Goal: Task Accomplishment & Management: Manage account settings

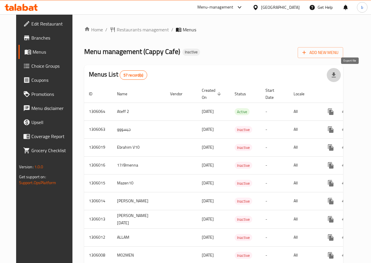
click at [341, 69] on button "button" at bounding box center [334, 75] width 14 height 14
click at [338, 54] on span "Add New Menu" at bounding box center [321, 52] width 36 height 7
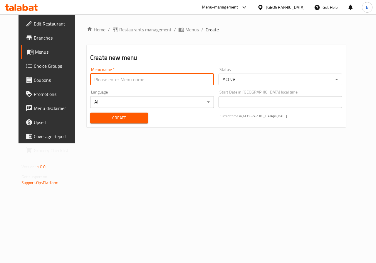
click at [101, 78] on input "text" at bounding box center [152, 80] width 124 height 12
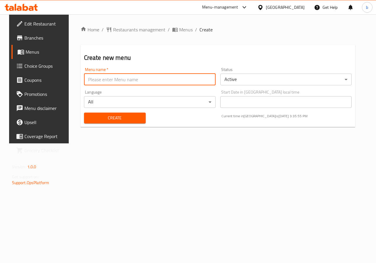
type input "Bishr Waleed"
click at [120, 123] on button "Create" at bounding box center [115, 118] width 62 height 11
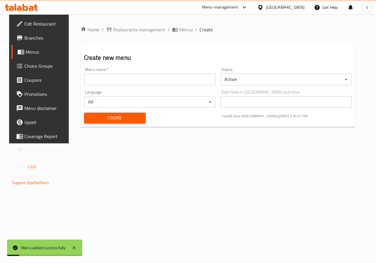
click at [26, 50] on span "Menus" at bounding box center [47, 51] width 42 height 7
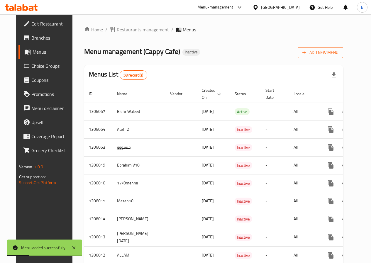
click at [325, 55] on span "Add New Menu" at bounding box center [321, 52] width 36 height 7
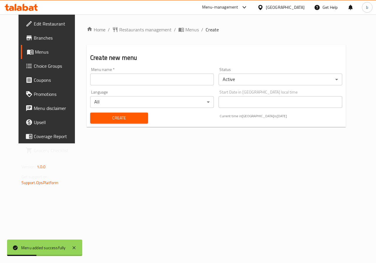
click at [34, 65] on span "Choice Groups" at bounding box center [55, 66] width 43 height 7
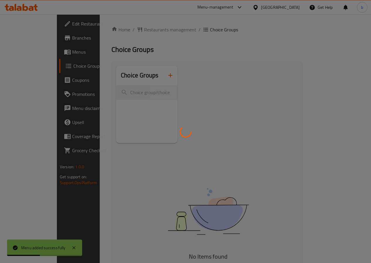
drag, startPoint x: 27, startPoint y: 40, endPoint x: 28, endPoint y: 43, distance: 2.9
click at [28, 42] on div at bounding box center [185, 131] width 371 height 263
click at [28, 53] on div at bounding box center [185, 131] width 371 height 263
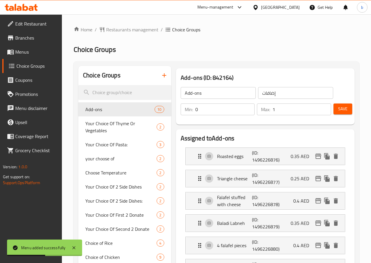
click at [16, 50] on span "Menus" at bounding box center [36, 51] width 42 height 7
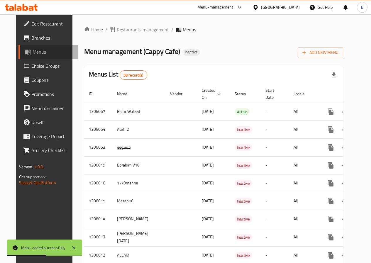
click at [24, 50] on span at bounding box center [28, 51] width 8 height 7
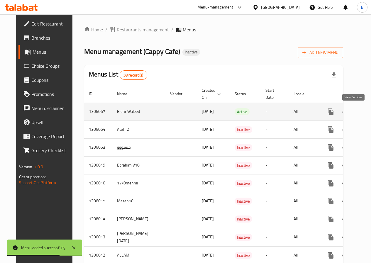
click at [370, 112] on icon "enhanced table" at bounding box center [373, 111] width 7 height 7
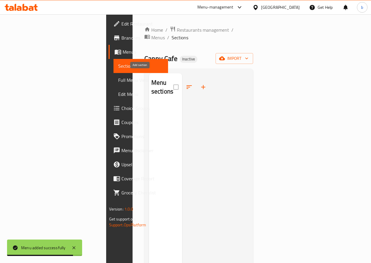
click at [200, 84] on icon "button" at bounding box center [203, 87] width 7 height 7
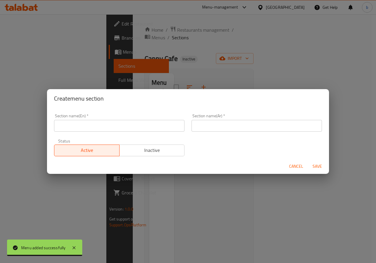
click at [178, 65] on div "Create menu section Section name(En)   * Section name(En) * Section name(Ar)   …" at bounding box center [188, 131] width 376 height 263
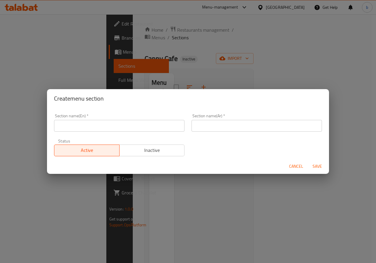
click at [295, 167] on span "Cancel" at bounding box center [296, 166] width 14 height 7
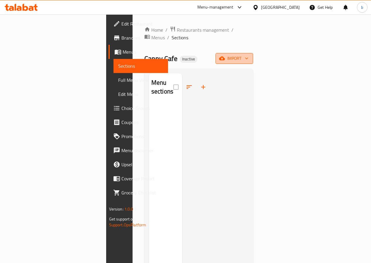
click at [225, 57] on icon "button" at bounding box center [222, 59] width 6 height 4
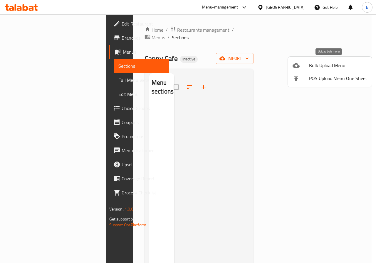
click at [299, 67] on div at bounding box center [300, 65] width 16 height 7
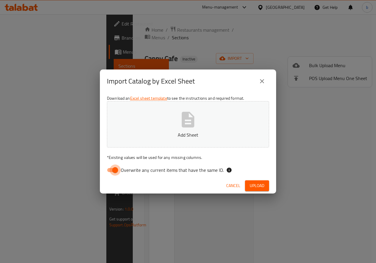
click at [118, 172] on input "Overwrite any current items that have the same ID." at bounding box center [114, 170] width 33 height 11
checkbox input "false"
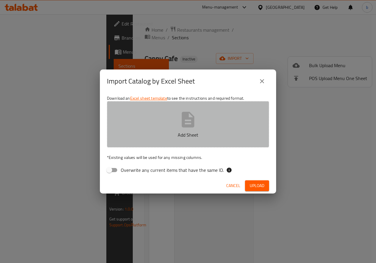
click at [154, 132] on p "Add Sheet" at bounding box center [188, 134] width 144 height 7
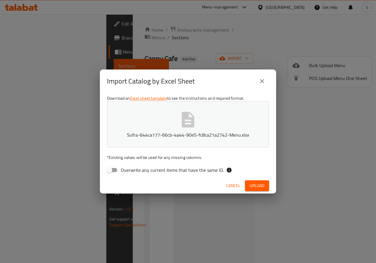
click at [256, 183] on span "Upload" at bounding box center [256, 185] width 15 height 7
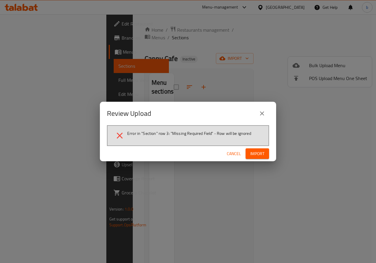
click at [247, 152] on button "Import" at bounding box center [256, 153] width 23 height 11
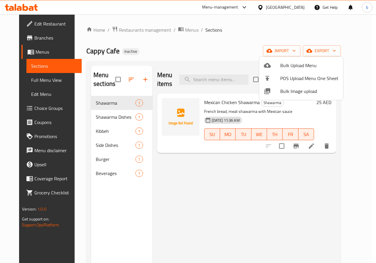
click at [119, 173] on div at bounding box center [188, 131] width 376 height 263
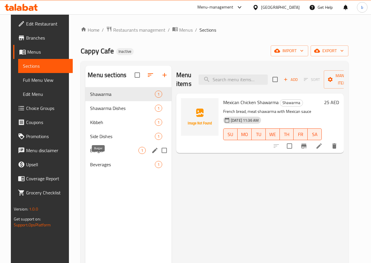
click at [99, 154] on span "Burger" at bounding box center [114, 150] width 48 height 7
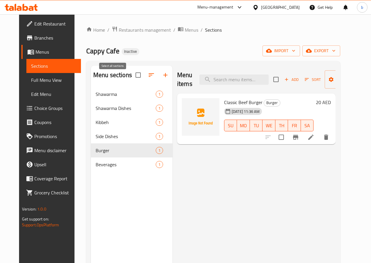
click at [132, 81] on input "checkbox" at bounding box center [138, 75] width 12 height 12
checkbox input "false"
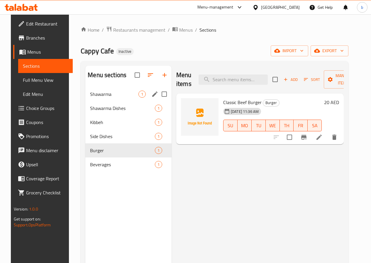
click at [158, 100] on input "Menu sections" at bounding box center [164, 94] width 12 height 12
checkbox input "true"
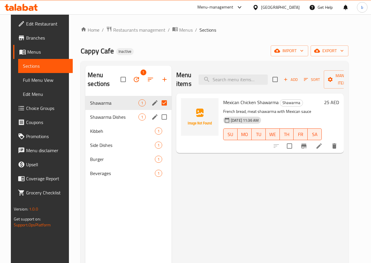
click at [158, 116] on input "Menu sections" at bounding box center [164, 117] width 12 height 12
checkbox input "true"
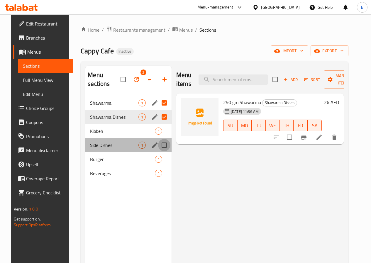
click at [158, 139] on input "Menu sections" at bounding box center [164, 145] width 12 height 12
checkbox input "true"
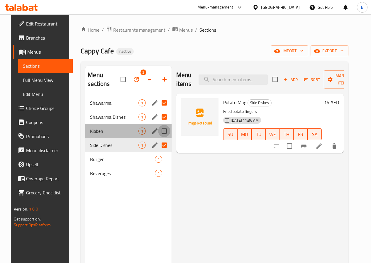
click at [158, 134] on input "Menu sections" at bounding box center [164, 131] width 12 height 12
checkbox input "true"
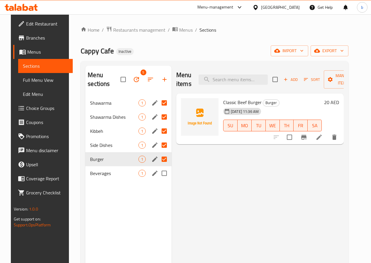
click at [158, 170] on input "Menu sections" at bounding box center [164, 173] width 12 height 12
checkbox input "true"
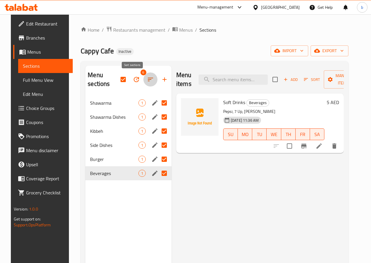
click at [147, 81] on icon "button" at bounding box center [150, 79] width 7 height 7
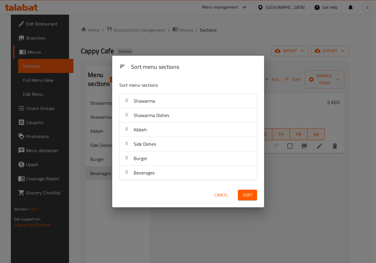
click at [221, 198] on span "Cancel" at bounding box center [221, 195] width 14 height 7
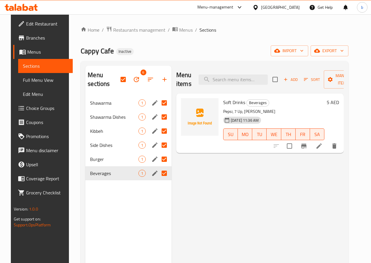
click at [158, 107] on input "Menu sections" at bounding box center [164, 103] width 12 height 12
checkbox input "false"
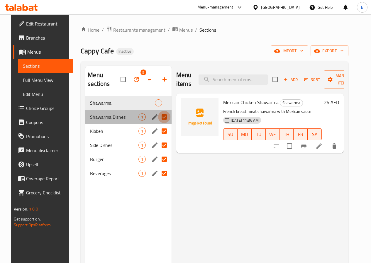
drag, startPoint x: 140, startPoint y: 114, endPoint x: 138, endPoint y: 126, distance: 12.5
click at [158, 116] on input "Menu sections" at bounding box center [164, 117] width 12 height 12
checkbox input "false"
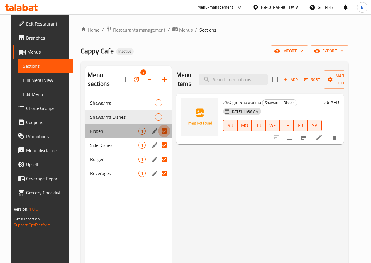
click at [158, 129] on input "Menu sections" at bounding box center [164, 131] width 12 height 12
checkbox input "false"
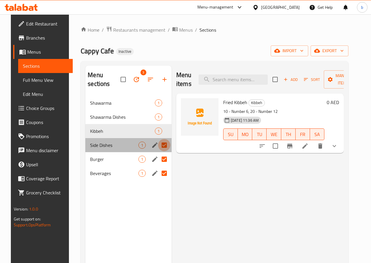
click at [158, 150] on input "Menu sections" at bounding box center [164, 145] width 12 height 12
checkbox input "false"
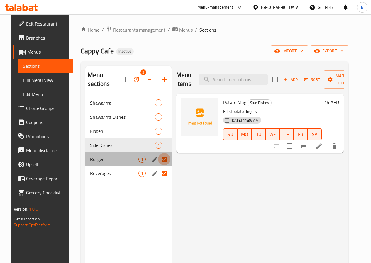
drag, startPoint x: 138, startPoint y: 163, endPoint x: 138, endPoint y: 171, distance: 8.5
click at [158, 163] on input "Menu sections" at bounding box center [164, 159] width 12 height 12
checkbox input "false"
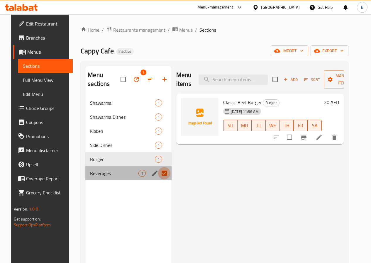
click at [158, 172] on input "Menu sections" at bounding box center [164, 173] width 12 height 12
checkbox input "false"
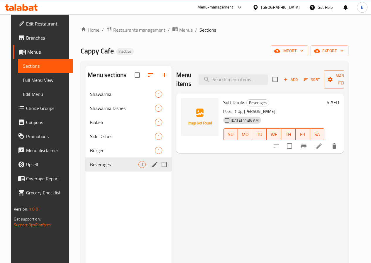
click at [151, 168] on icon "edit" at bounding box center [154, 164] width 7 height 7
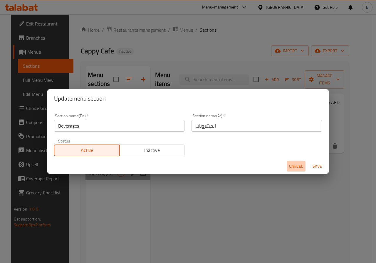
click at [291, 169] on span "Cancel" at bounding box center [296, 166] width 14 height 7
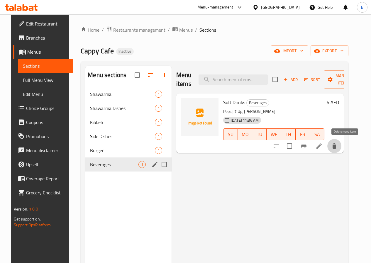
click at [337, 146] on icon "delete" at bounding box center [334, 145] width 4 height 5
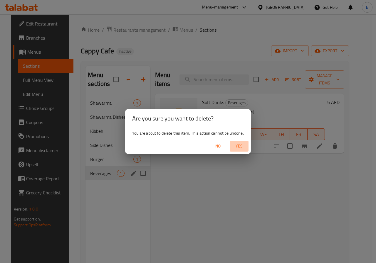
click at [236, 148] on span "Yes" at bounding box center [239, 146] width 14 height 7
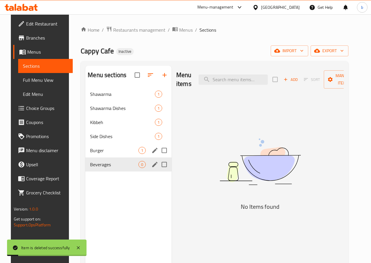
click at [158, 157] on input "Menu sections" at bounding box center [164, 150] width 12 height 12
checkbox input "true"
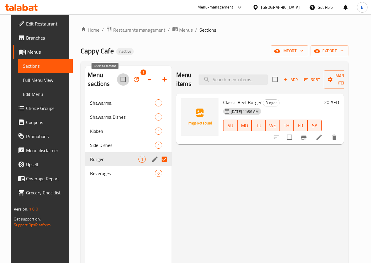
click at [117, 76] on input "checkbox" at bounding box center [123, 79] width 12 height 12
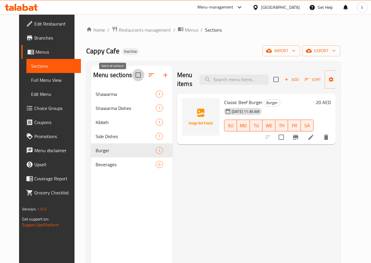
click at [132, 79] on input "checkbox" at bounding box center [138, 75] width 12 height 12
checkbox input "false"
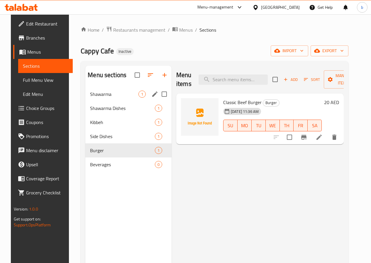
drag, startPoint x: 141, startPoint y: 105, endPoint x: 141, endPoint y: 114, distance: 9.4
click at [158, 100] on input "Menu sections" at bounding box center [164, 94] width 12 height 12
checkbox input "true"
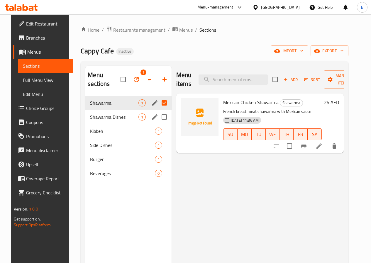
click at [158, 115] on input "Menu sections" at bounding box center [164, 117] width 12 height 12
checkbox input "true"
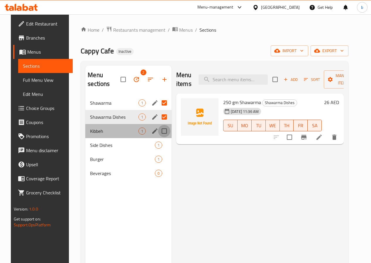
click at [158, 131] on input "Menu sections" at bounding box center [164, 131] width 12 height 12
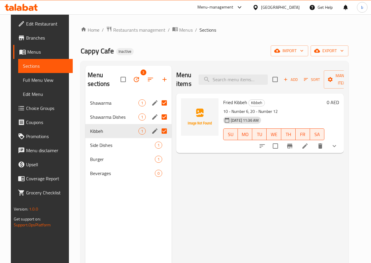
click at [158, 130] on input "Menu sections" at bounding box center [164, 131] width 12 height 12
checkbox input "false"
click at [158, 133] on input "Menu sections" at bounding box center [164, 131] width 12 height 12
checkbox input "true"
click at [158, 146] on input "Menu sections" at bounding box center [164, 145] width 12 height 12
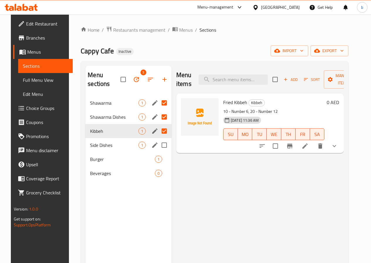
checkbox input "true"
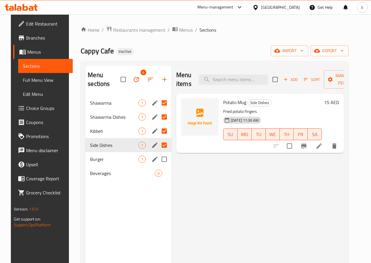
click at [139, 166] on div "Burger 1" at bounding box center [128, 159] width 86 height 14
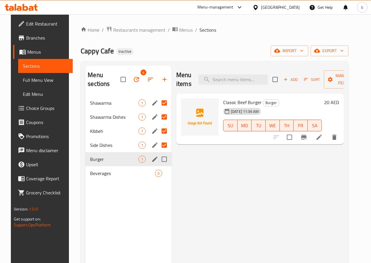
click at [158, 158] on input "Menu sections" at bounding box center [164, 159] width 12 height 12
checkbox input "true"
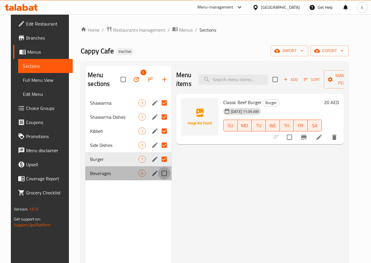
click at [158, 174] on input "Menu sections" at bounding box center [164, 173] width 12 height 12
checkbox input "true"
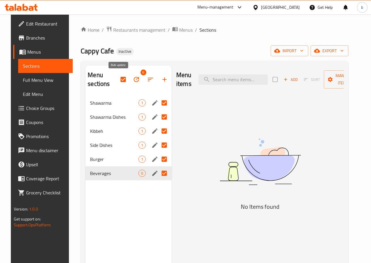
click at [134, 79] on icon "button" at bounding box center [136, 79] width 5 height 5
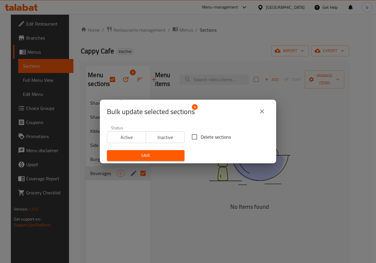
click at [200, 138] on span "Delete sections" at bounding box center [215, 137] width 30 height 7
click at [199, 138] on input "Delete sections" at bounding box center [194, 137] width 12 height 12
checkbox input "true"
click at [161, 159] on span "Save" at bounding box center [146, 155] width 68 height 7
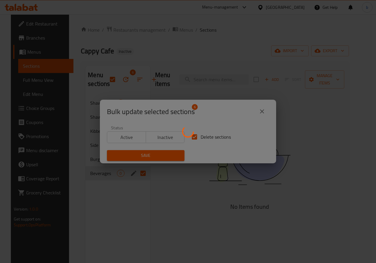
checkbox input "false"
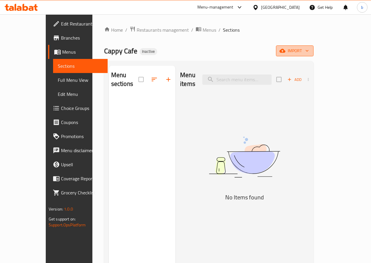
click at [309, 52] on span "import" at bounding box center [295, 50] width 28 height 7
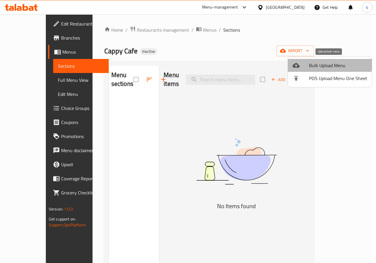
click at [324, 64] on span "Bulk Upload Menu" at bounding box center [338, 65] width 58 height 7
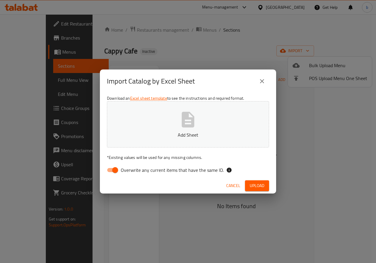
click at [113, 170] on input "Overwrite any current items that have the same ID." at bounding box center [114, 170] width 33 height 11
checkbox input "false"
click at [154, 126] on button "Add Sheet" at bounding box center [188, 124] width 162 height 46
click at [250, 187] on span "Upload" at bounding box center [256, 185] width 15 height 7
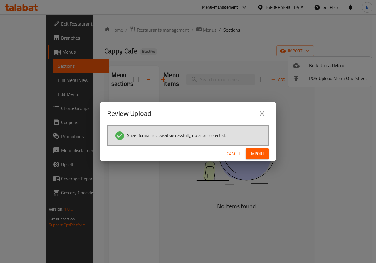
click at [252, 153] on span "Import" at bounding box center [257, 153] width 14 height 7
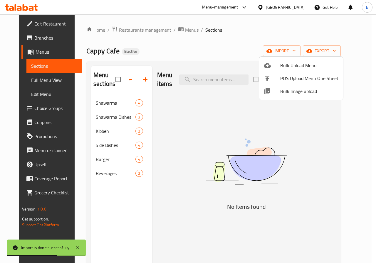
click at [109, 134] on div at bounding box center [188, 131] width 376 height 263
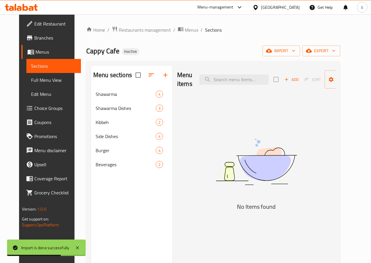
click at [109, 126] on span "Kibbeh" at bounding box center [126, 122] width 60 height 7
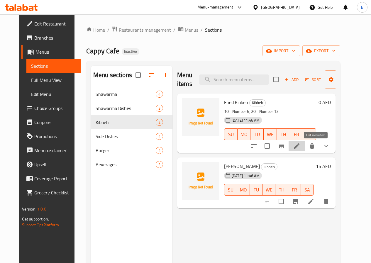
click at [300, 147] on icon at bounding box center [296, 145] width 5 height 5
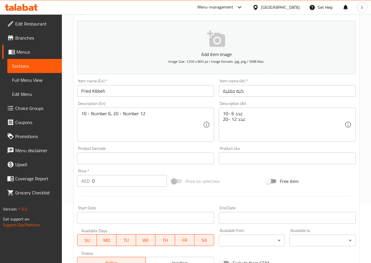
scroll to position [29, 0]
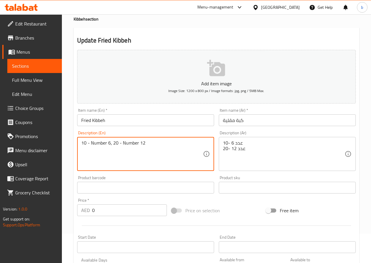
click at [168, 155] on textarea "10 - Number 6, 20 - Number 12" at bounding box center [142, 154] width 122 height 28
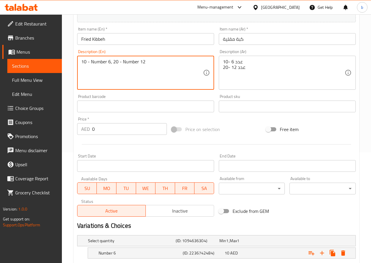
scroll to position [106, 0]
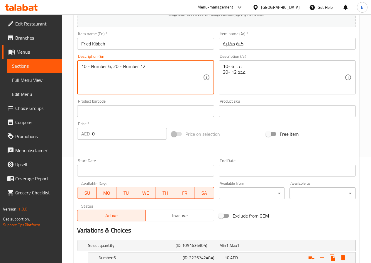
drag, startPoint x: 151, startPoint y: 70, endPoint x: 68, endPoint y: 79, distance: 83.6
click at [69, 71] on div "Home / Restaurants management / Menus / Sections / item / update Kibbeh section…" at bounding box center [216, 114] width 309 height 413
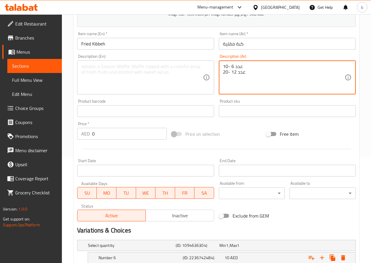
drag, startPoint x: 265, startPoint y: 75, endPoint x: 169, endPoint y: 42, distance: 101.4
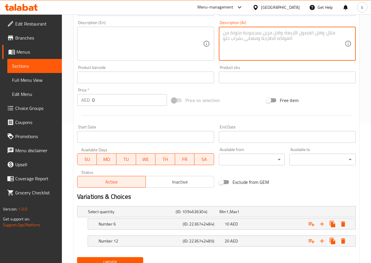
scroll to position [165, 0]
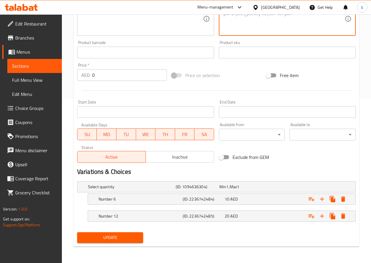
click at [125, 238] on span "Update" at bounding box center [110, 237] width 57 height 7
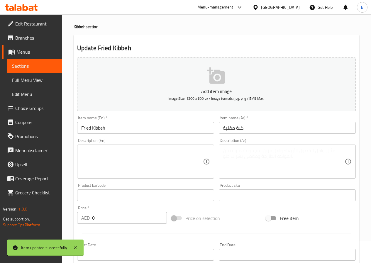
scroll to position [0, 0]
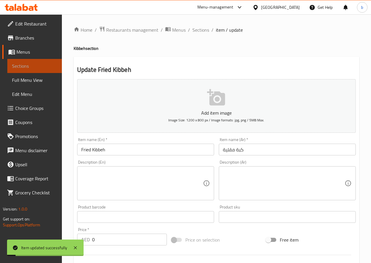
click at [36, 72] on link "Sections" at bounding box center [34, 66] width 55 height 14
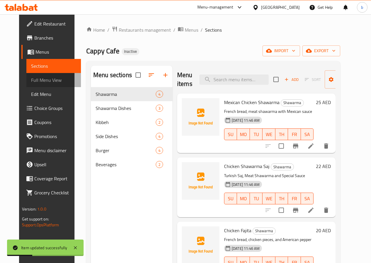
click at [39, 81] on span "Full Menu View" at bounding box center [53, 80] width 45 height 7
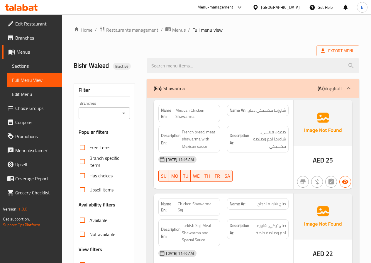
click at [248, 111] on span "شاورما مكسيكي دجاج" at bounding box center [267, 110] width 38 height 6
click at [260, 201] on span "صاج شاورما دجاج" at bounding box center [272, 204] width 28 height 6
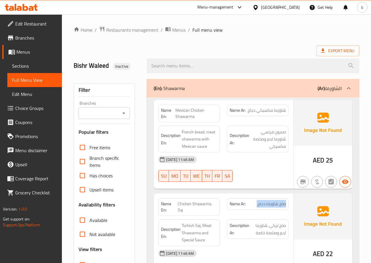
copy span "صاج شاورما دجاج"
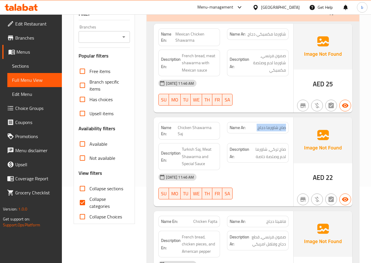
scroll to position [176, 0]
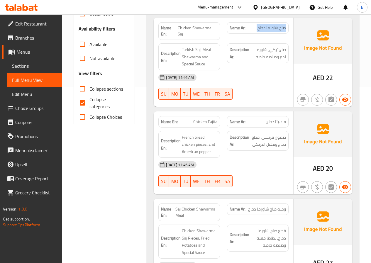
click at [86, 100] on input "Collapse categories" at bounding box center [82, 103] width 14 height 14
checkbox input "false"
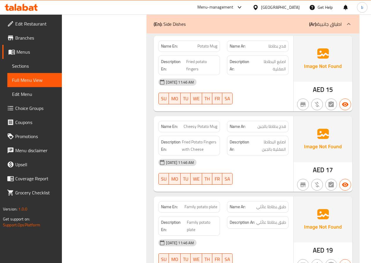
scroll to position [1086, 0]
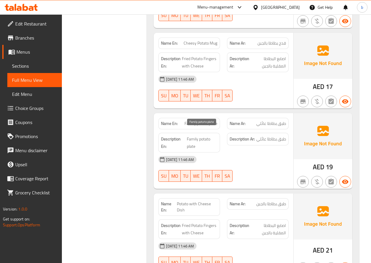
click at [207, 139] on span "Family potato plate" at bounding box center [202, 143] width 31 height 14
click at [208, 139] on span "Family potato plate" at bounding box center [202, 143] width 31 height 14
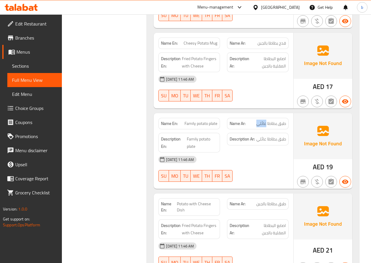
copy span "طبق بطاطا عائلي"
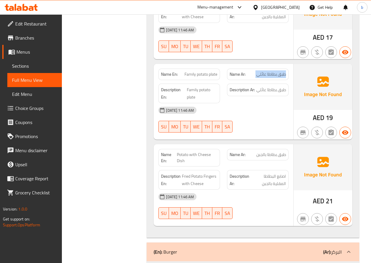
scroll to position [1144, 0]
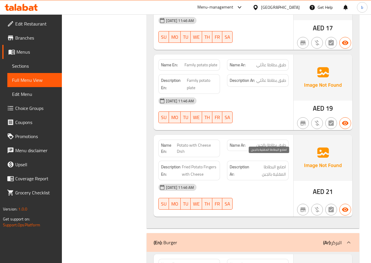
click at [255, 166] on span "اصابع البطاطا المقلية بالجبن" at bounding box center [269, 170] width 36 height 14
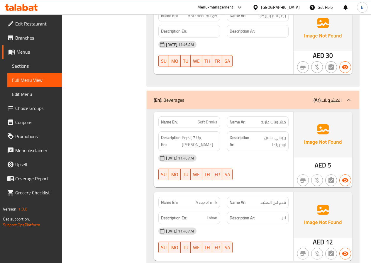
scroll to position [1629, 0]
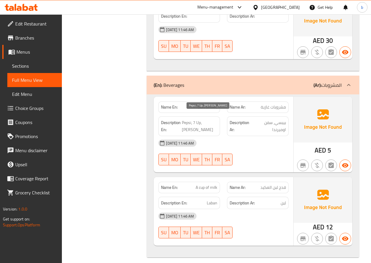
click at [199, 122] on span "Pepsi, 7 Up, Mirinda" at bounding box center [200, 126] width 36 height 14
click at [209, 200] on span "Laban" at bounding box center [212, 203] width 11 height 7
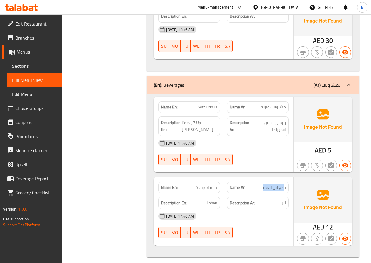
drag, startPoint x: 274, startPoint y: 181, endPoint x: 282, endPoint y: 182, distance: 7.7
drag, startPoint x: 277, startPoint y: 197, endPoint x: 290, endPoint y: 198, distance: 12.9
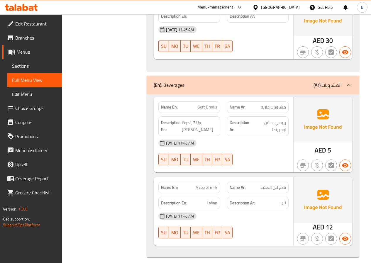
drag, startPoint x: 258, startPoint y: 180, endPoint x: 261, endPoint y: 179, distance: 3.2
copy span "قدح لبن العكيد"
click at [39, 105] on span "Choice Groups" at bounding box center [36, 108] width 42 height 7
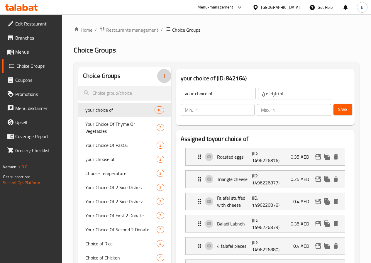
click at [162, 76] on icon "button" at bounding box center [164, 76] width 4 height 4
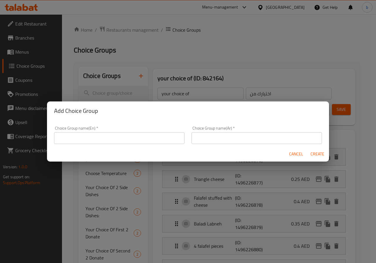
click at [141, 138] on input "text" at bounding box center [119, 138] width 130 height 12
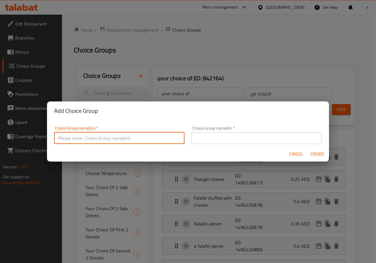
type input "your choice of"
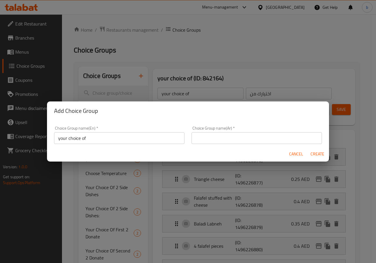
click at [222, 129] on div "Choice Group name(Ar)   * Choice Group name(Ar) *" at bounding box center [256, 135] width 130 height 18
click at [220, 134] on input "text" at bounding box center [256, 138] width 130 height 12
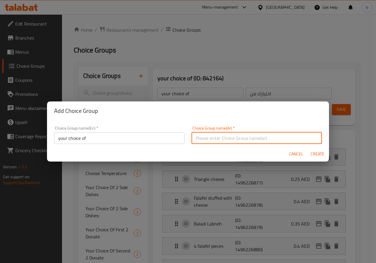
type input "اختيارك من"
click at [318, 153] on span "Create" at bounding box center [317, 154] width 14 height 7
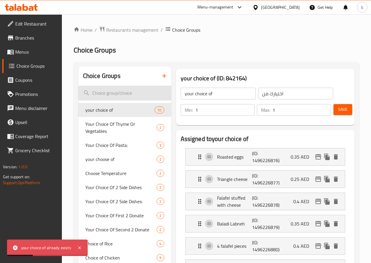
click at [109, 95] on input "search" at bounding box center [124, 93] width 93 height 15
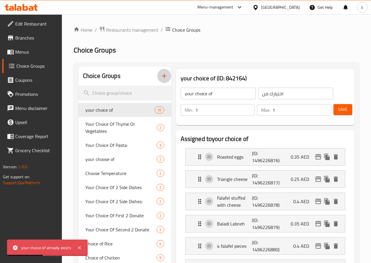
click at [161, 78] on icon "button" at bounding box center [164, 75] width 7 height 7
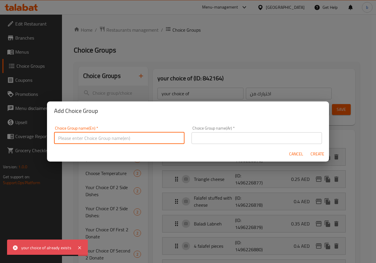
click at [152, 141] on input "text" at bounding box center [119, 138] width 130 height 12
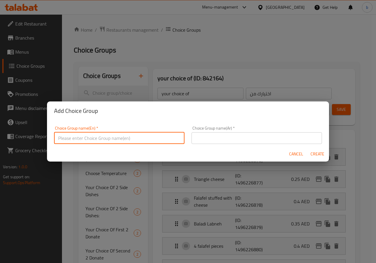
click at [158, 136] on input "text" at bounding box center [119, 138] width 130 height 12
click at [132, 137] on input "text" at bounding box center [119, 138] width 130 height 12
type input "غ"
type input "your choice of"
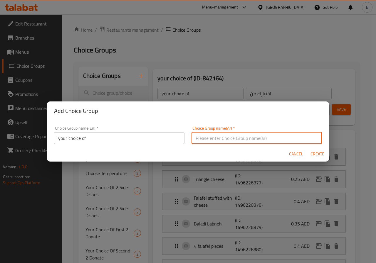
click at [204, 138] on input "text" at bounding box center [256, 138] width 130 height 12
type input "اختيارك من"
drag, startPoint x: 314, startPoint y: 153, endPoint x: 314, endPoint y: 151, distance: 2.9
click at [315, 153] on span "Create" at bounding box center [317, 154] width 14 height 7
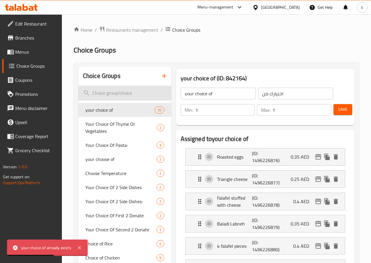
click at [99, 96] on input "search" at bounding box center [124, 93] width 93 height 15
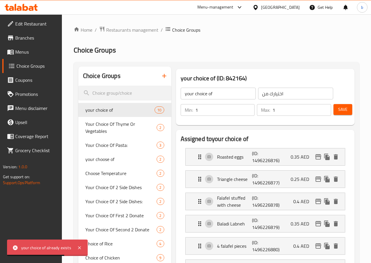
click at [161, 77] on icon "button" at bounding box center [164, 75] width 7 height 7
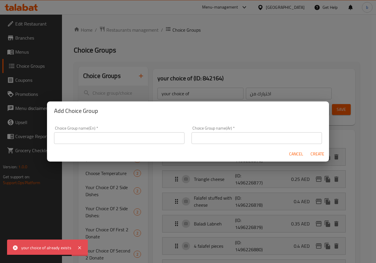
drag, startPoint x: 125, startPoint y: 139, endPoint x: 126, endPoint y: 129, distance: 9.5
click at [126, 139] on input "text" at bounding box center [119, 138] width 130 height 12
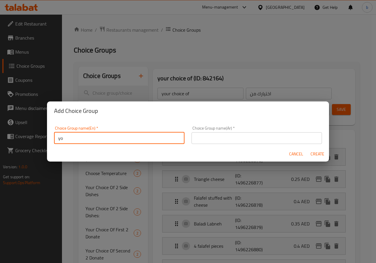
type input "your choice of"
click at [207, 142] on input "text" at bounding box center [256, 138] width 130 height 12
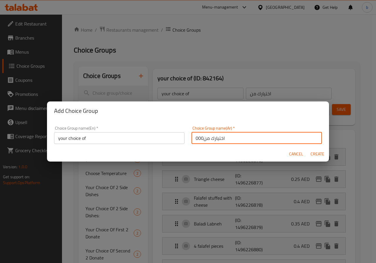
type input "اختيارك من000"
click at [308, 149] on button "Create" at bounding box center [317, 154] width 19 height 11
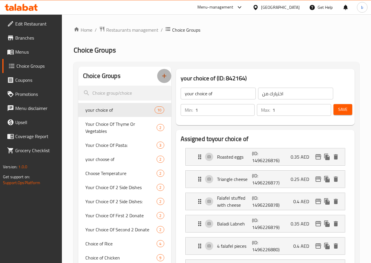
click at [161, 75] on icon "button" at bounding box center [164, 75] width 7 height 7
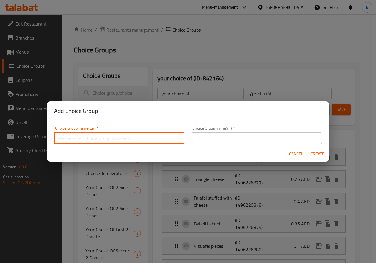
click at [139, 139] on input "text" at bounding box center [119, 138] width 130 height 12
type input "your choice of"
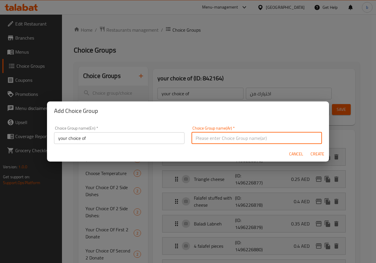
click at [221, 137] on input "text" at bounding box center [256, 138] width 130 height 12
type input "اختيارك من"
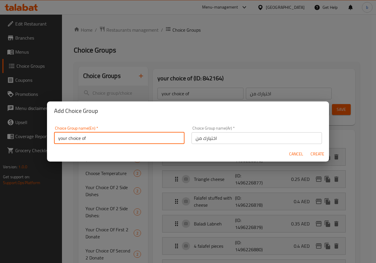
click at [148, 140] on input "your choice of" at bounding box center [119, 138] width 130 height 12
type input "your choice of :000"
click at [257, 138] on input "اختيارك من" at bounding box center [256, 138] width 130 height 12
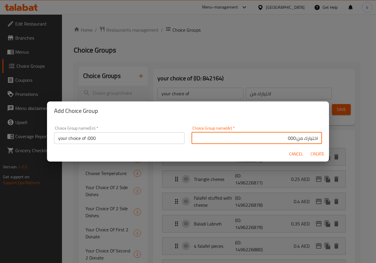
type input "اختيارك من:000"
click at [308, 149] on button "Create" at bounding box center [317, 154] width 19 height 11
type input "your choice of :000"
type input "اختيارك من:000"
type input "0"
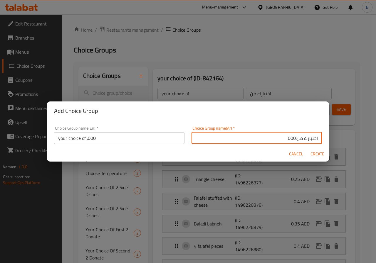
type input "0"
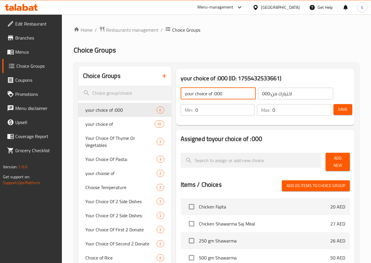
drag, startPoint x: 207, startPoint y: 92, endPoint x: 191, endPoint y: 96, distance: 16.3
click at [191, 96] on input "your choice of :000" at bounding box center [218, 94] width 75 height 12
type input "your choice of :"
click at [292, 93] on input "اختيارك من:000" at bounding box center [295, 94] width 75 height 12
drag, startPoint x: 257, startPoint y: 93, endPoint x: 239, endPoint y: 94, distance: 18.2
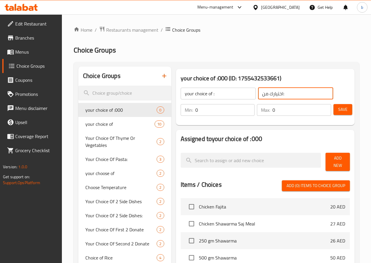
click at [239, 94] on div "your choice of : ​ اختيارك من: ​" at bounding box center [257, 93] width 160 height 19
type input "اختيارك من:"
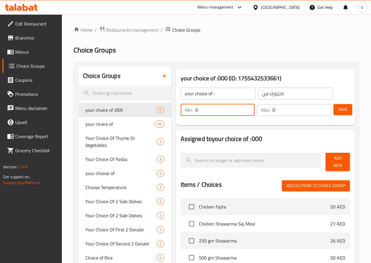
click at [195, 112] on input "0" at bounding box center [225, 110] width 60 height 12
type input "1"
click at [235, 107] on input "1" at bounding box center [225, 110] width 60 height 12
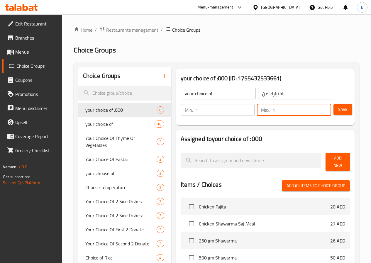
type input "1"
click at [324, 109] on input "1" at bounding box center [302, 110] width 59 height 12
click at [338, 108] on span "Save" at bounding box center [342, 109] width 9 height 7
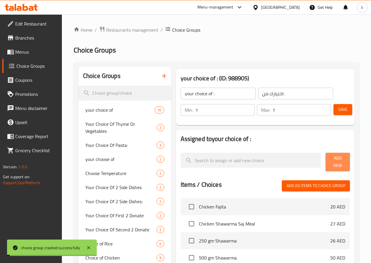
click at [337, 163] on span "Add New" at bounding box center [337, 162] width 15 height 15
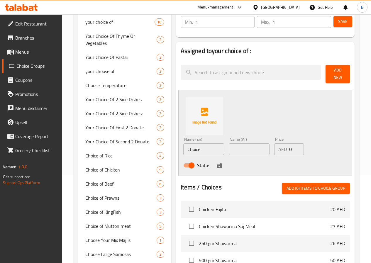
scroll to position [59, 0]
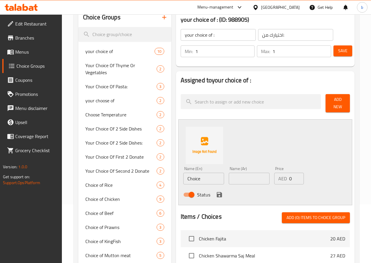
click at [185, 177] on input "Choice" at bounding box center [203, 179] width 41 height 12
type input "pepsi"
click at [229, 174] on input "text" at bounding box center [249, 179] width 41 height 12
type input "بيبسى"
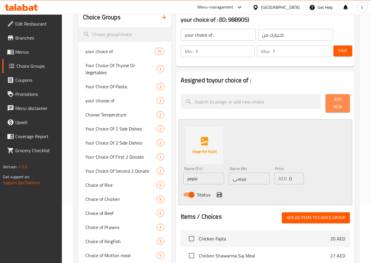
click at [337, 106] on button "Add New" at bounding box center [338, 103] width 24 height 18
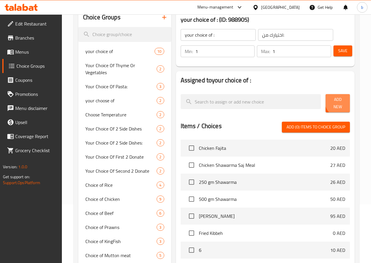
click at [340, 102] on span "Add New" at bounding box center [337, 103] width 15 height 15
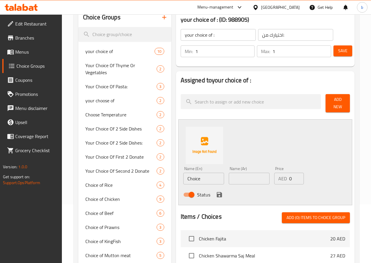
click at [183, 178] on input "Choice" at bounding box center [203, 179] width 41 height 12
type input "ح"
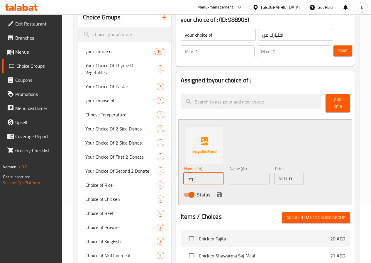
type input "pepsi"
click at [230, 173] on input "text" at bounding box center [249, 179] width 41 height 12
type input "بيبسى"
click at [217, 193] on icon "save" at bounding box center [219, 194] width 5 height 5
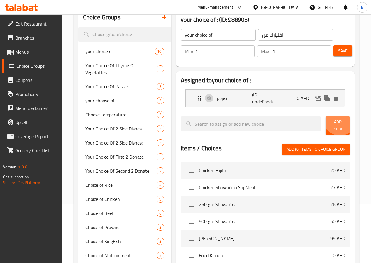
click at [336, 120] on span "Add New" at bounding box center [337, 125] width 15 height 15
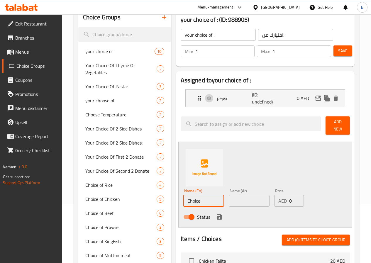
click at [192, 195] on input "Choice" at bounding box center [203, 201] width 41 height 12
type input "س"
type input "seven"
click at [229, 195] on input "text" at bounding box center [249, 201] width 41 height 12
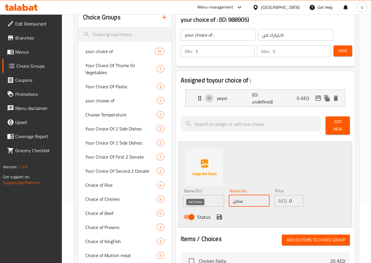
type input "سفن"
click at [217, 215] on icon "save" at bounding box center [219, 216] width 5 height 5
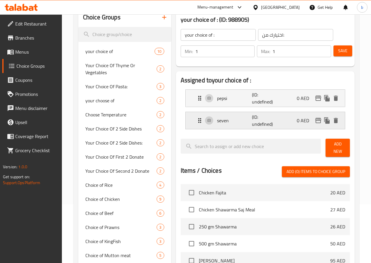
click at [252, 115] on p "(ID: undefined)" at bounding box center [263, 121] width 23 height 14
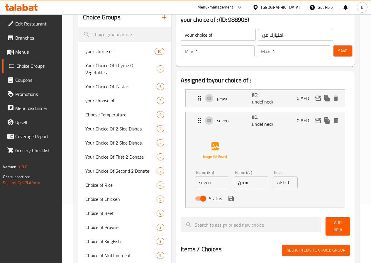
click at [195, 185] on input "seven" at bounding box center [212, 183] width 34 height 12
type input "s"
click at [195, 183] on input "7" at bounding box center [212, 183] width 34 height 12
click at [195, 184] on input "7" at bounding box center [212, 183] width 34 height 12
type input "7 up"
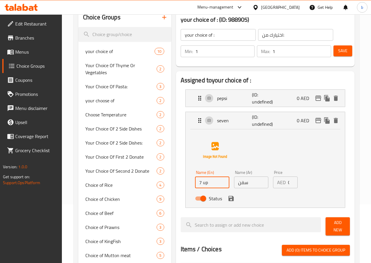
click at [234, 185] on input "سفن" at bounding box center [251, 183] width 34 height 12
click at [237, 185] on input "سفن" at bounding box center [251, 183] width 34 height 12
type input "سفن اب"
click at [209, 203] on div "Status" at bounding box center [251, 199] width 117 height 16
click at [229, 201] on icon "save" at bounding box center [231, 198] width 5 height 5
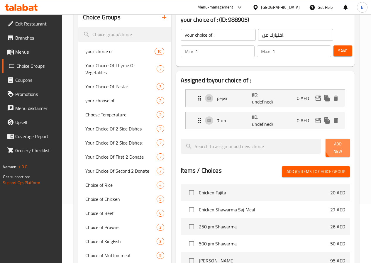
click at [337, 147] on span "Add New" at bounding box center [337, 148] width 15 height 15
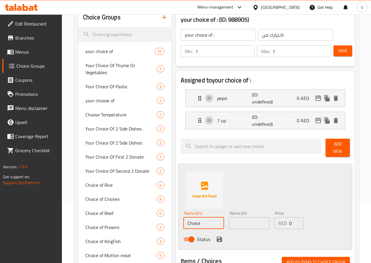
click at [184, 218] on input "Choice" at bounding box center [203, 223] width 41 height 12
type input "ة"
type input "[PERSON_NAME]"
click at [237, 221] on input "text" at bounding box center [249, 223] width 41 height 12
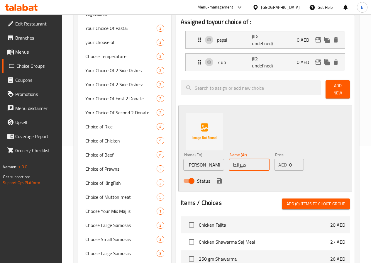
scroll to position [117, 0]
type input "ميراندا"
click at [216, 177] on icon "save" at bounding box center [219, 180] width 7 height 7
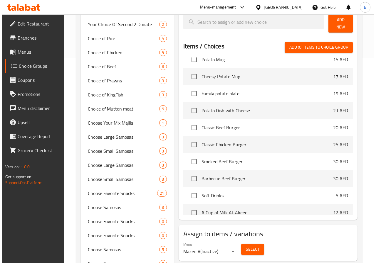
scroll to position [170, 0]
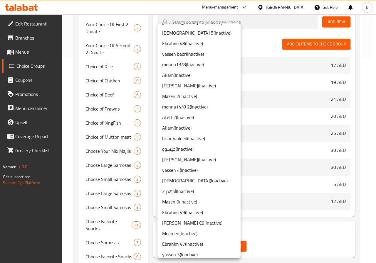
scroll to position [29, 0]
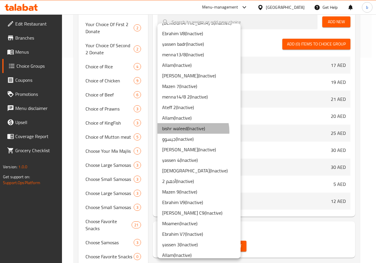
click at [185, 132] on li "bishr waleed ( Inactive )" at bounding box center [198, 128] width 83 height 11
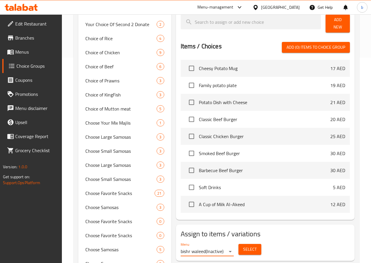
click at [239, 244] on button "Select" at bounding box center [250, 249] width 23 height 11
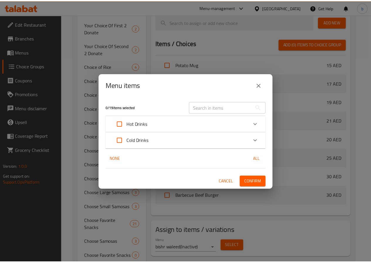
scroll to position [186, 0]
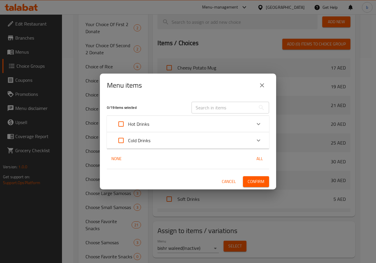
click at [262, 86] on icon "close" at bounding box center [262, 85] width 4 height 4
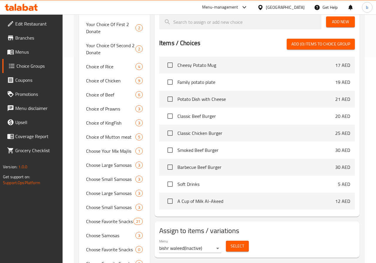
scroll to position [170, 0]
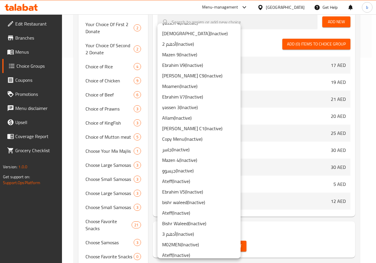
scroll to position [176, 0]
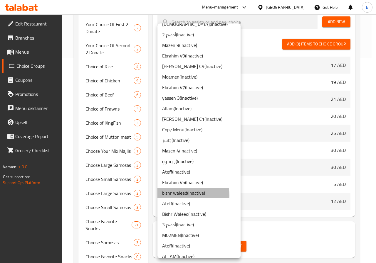
click at [189, 195] on li "bishr waleed ( Inactive )" at bounding box center [198, 193] width 83 height 11
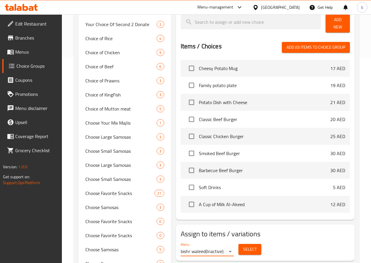
click at [243, 246] on span "Select" at bounding box center [249, 249] width 13 height 7
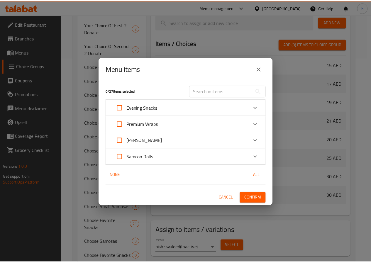
scroll to position [186, 0]
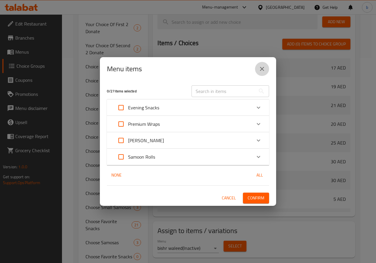
click at [258, 73] on button "close" at bounding box center [262, 69] width 14 height 14
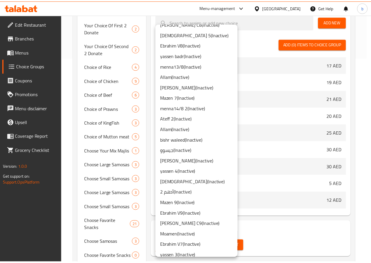
scroll to position [0, 0]
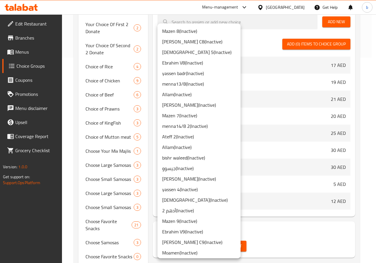
click at [344, 240] on div at bounding box center [188, 131] width 376 height 263
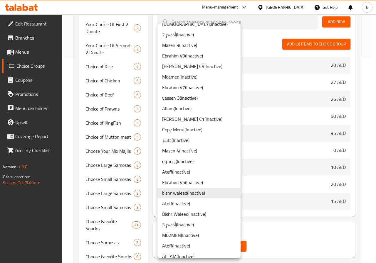
scroll to position [205, 0]
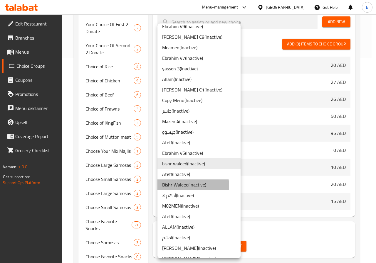
click at [188, 186] on li "Bishr Waleed ( Inactive )" at bounding box center [198, 185] width 83 height 11
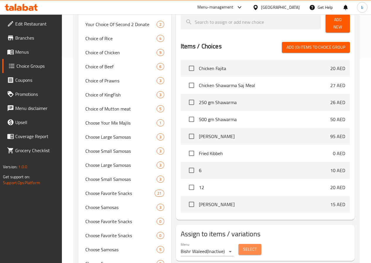
click at [239, 244] on button "Select" at bounding box center [250, 249] width 23 height 11
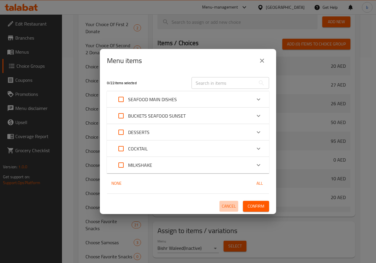
click at [230, 206] on span "Cancel" at bounding box center [229, 206] width 14 height 7
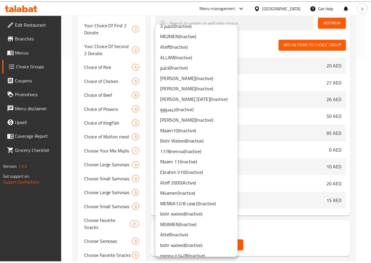
scroll to position [393, 0]
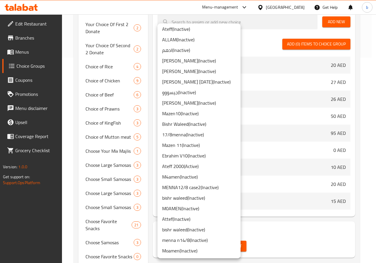
click at [195, 122] on li "Bishr Waleed ( Inactive )" at bounding box center [198, 124] width 83 height 11
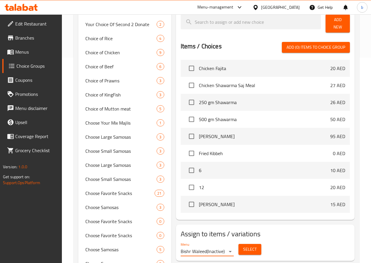
click at [243, 246] on span "Select" at bounding box center [249, 249] width 13 height 7
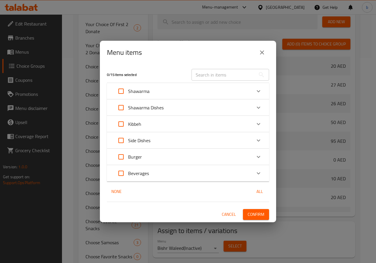
click at [145, 175] on p "Beverages" at bounding box center [138, 173] width 21 height 7
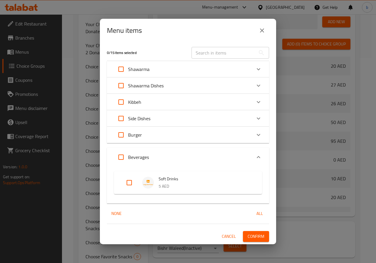
click at [130, 178] on input "Expand" at bounding box center [129, 183] width 14 height 14
checkbox input "true"
click at [265, 234] on button "Confirm" at bounding box center [256, 236] width 26 height 11
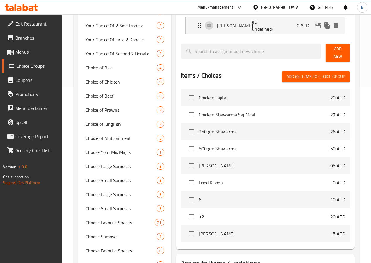
scroll to position [29, 0]
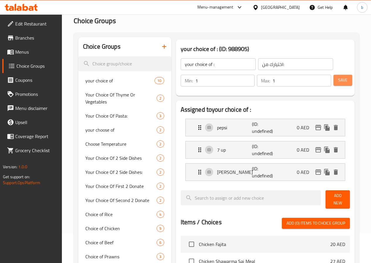
click at [345, 84] on span "Save" at bounding box center [342, 80] width 9 height 7
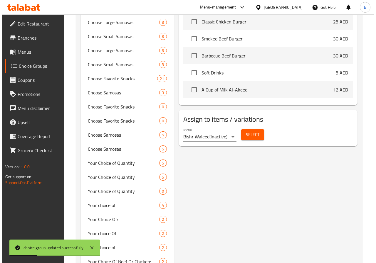
scroll to position [352, 0]
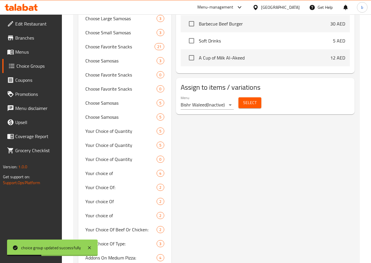
click at [243, 102] on span "Select" at bounding box center [249, 102] width 13 height 7
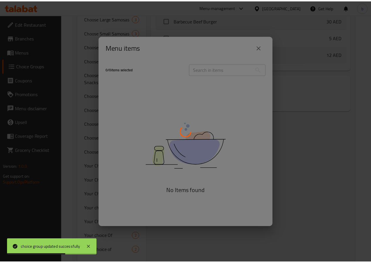
scroll to position [186, 0]
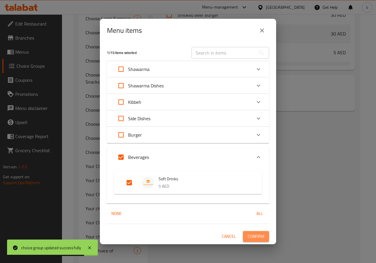
click at [252, 235] on span "Confirm" at bounding box center [255, 236] width 17 height 7
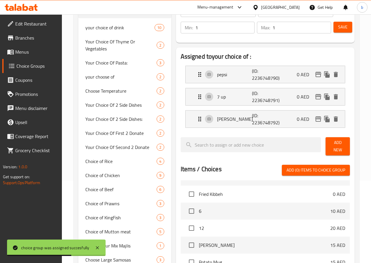
scroll to position [29, 0]
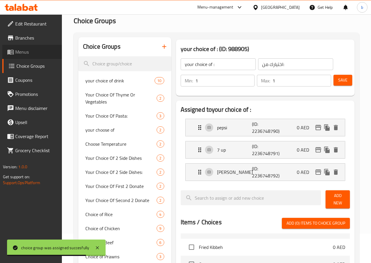
click at [25, 47] on link "Menus" at bounding box center [32, 52] width 60 height 14
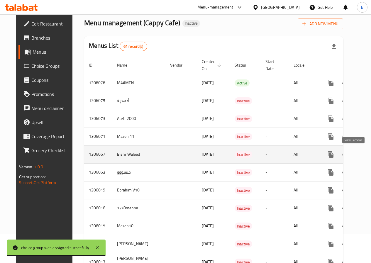
click at [370, 154] on icon "enhanced table" at bounding box center [373, 154] width 7 height 7
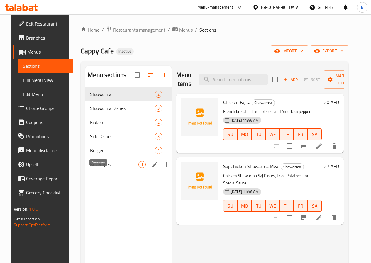
click at [108, 168] on span "Beverages" at bounding box center [114, 164] width 48 height 7
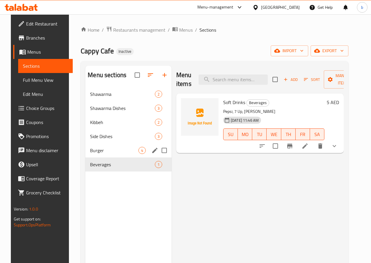
click at [122, 158] on div "Burger 4" at bounding box center [128, 150] width 86 height 14
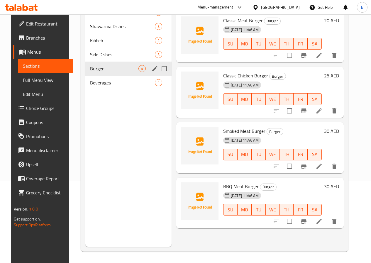
scroll to position [82, 0]
click at [99, 89] on div "Beverages 1" at bounding box center [128, 82] width 86 height 14
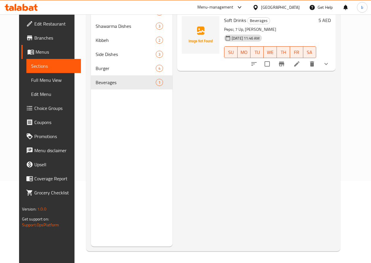
click at [305, 60] on li at bounding box center [297, 64] width 16 height 11
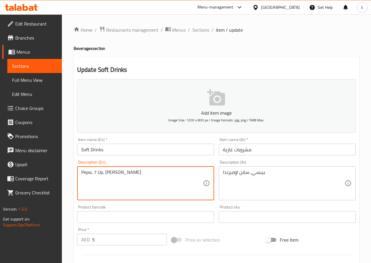
click at [181, 175] on textarea "Pepsi, 7 Up, Mirinda" at bounding box center [142, 184] width 122 height 28
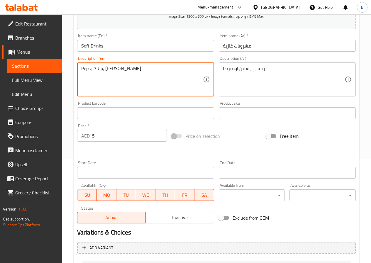
scroll to position [147, 0]
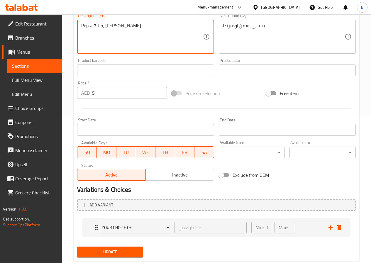
click at [135, 43] on textarea "Pepsi, 7 Up, Mirinda" at bounding box center [142, 37] width 122 height 28
click at [138, 30] on textarea "Pepsi, 7 Up, Mirinda" at bounding box center [142, 37] width 122 height 28
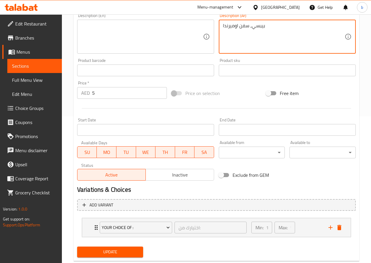
click at [251, 36] on textarea "بيبسي, سفن اوميرندا" at bounding box center [284, 37] width 122 height 28
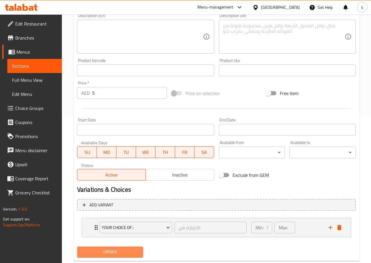
click at [115, 252] on span "Update" at bounding box center [110, 252] width 57 height 7
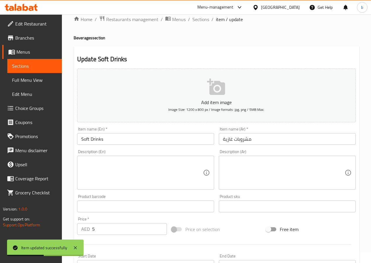
scroll to position [0, 0]
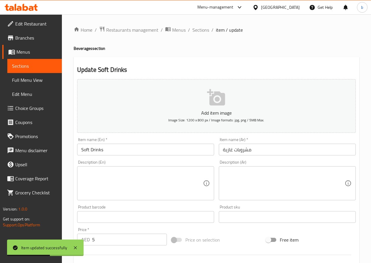
click at [40, 84] on span "Full Menu View" at bounding box center [34, 80] width 45 height 7
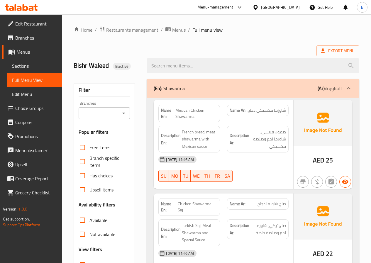
click at [41, 60] on link "Sections" at bounding box center [34, 66] width 55 height 14
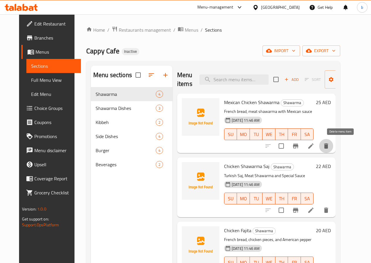
click at [330, 143] on icon "delete" at bounding box center [326, 146] width 7 height 7
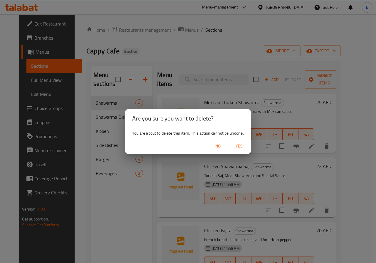
click at [237, 144] on span "Yes" at bounding box center [239, 146] width 14 height 7
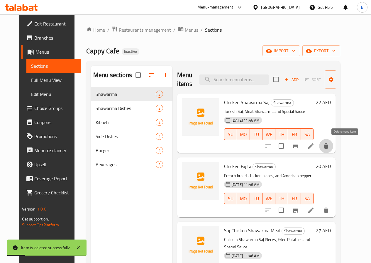
click at [328, 146] on icon "delete" at bounding box center [326, 145] width 4 height 5
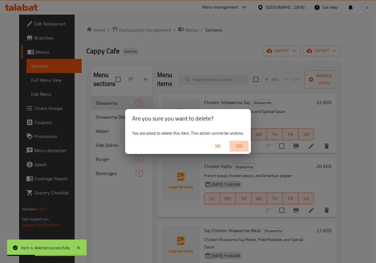
click at [237, 148] on span "Yes" at bounding box center [239, 146] width 14 height 7
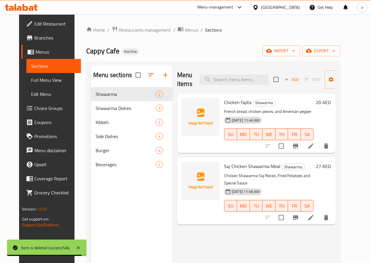
click at [319, 214] on li at bounding box center [311, 217] width 16 height 11
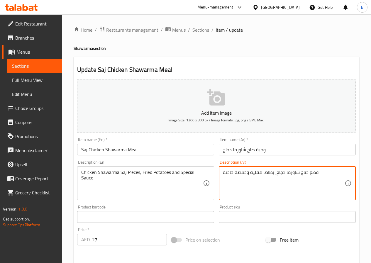
type textarea "قطع صاج شاورما دجاج, بطاطا مقلية وصلصة خاصة"
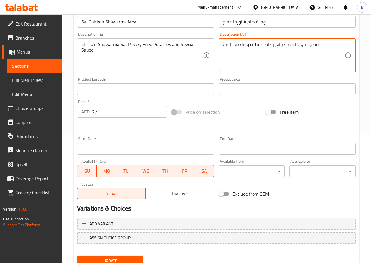
scroll to position [147, 0]
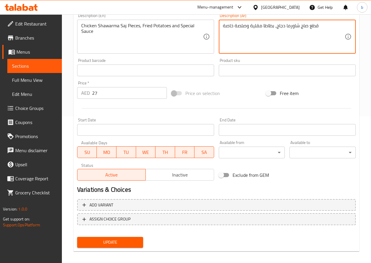
click at [124, 246] on span "Update" at bounding box center [110, 242] width 57 height 7
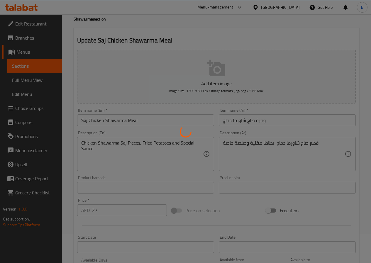
scroll to position [0, 0]
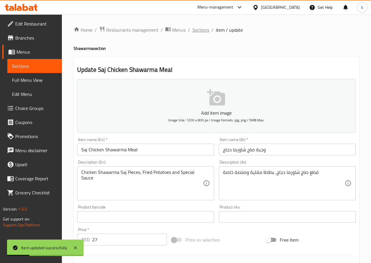
click at [201, 27] on span "Sections" at bounding box center [200, 29] width 17 height 7
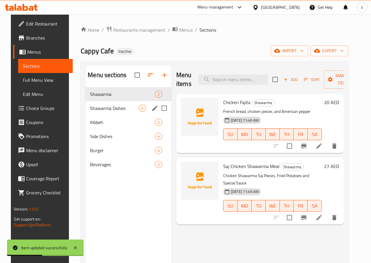
click at [97, 112] on span "Shawarma Dishes" at bounding box center [114, 108] width 48 height 7
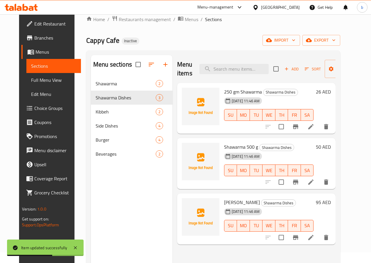
scroll to position [29, 0]
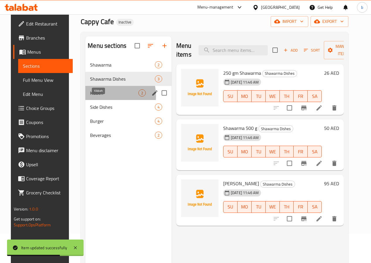
click at [103, 97] on span "Kibbeh" at bounding box center [114, 92] width 48 height 7
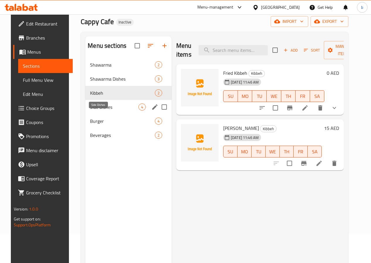
click at [114, 111] on span "Side Dishes" at bounding box center [114, 107] width 48 height 7
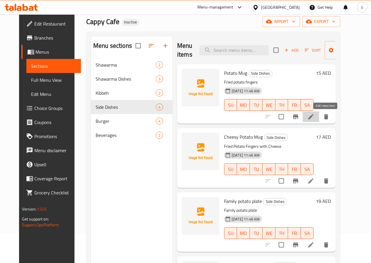
click at [315, 114] on icon at bounding box center [311, 116] width 7 height 7
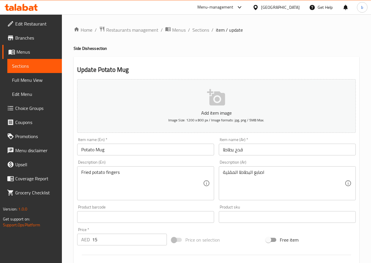
click at [114, 154] on input "Potato Mug" at bounding box center [145, 150] width 137 height 12
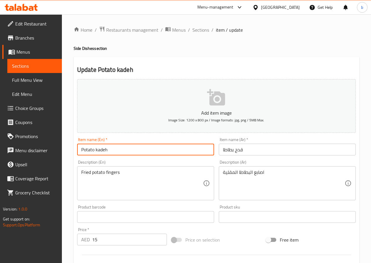
type input "Potato kadeh"
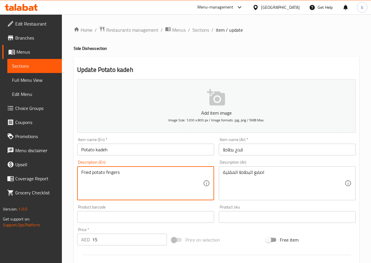
click at [122, 173] on textarea "Fried potato fingers" at bounding box center [142, 184] width 122 height 28
type textarea "Fried potato sticks"
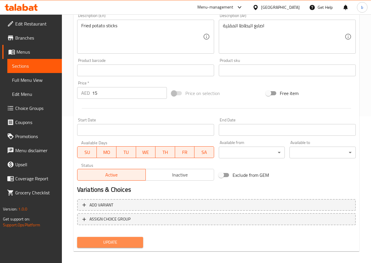
drag, startPoint x: 91, startPoint y: 242, endPoint x: 124, endPoint y: 185, distance: 66.4
click at [92, 242] on span "Update" at bounding box center [110, 242] width 57 height 7
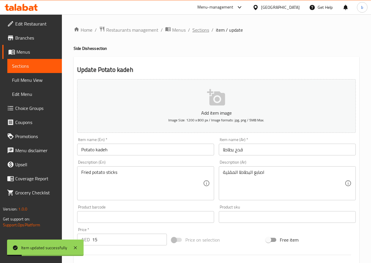
click at [196, 28] on span "Sections" at bounding box center [200, 29] width 17 height 7
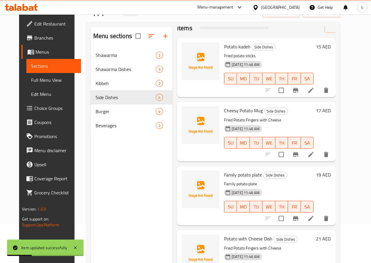
scroll to position [82, 0]
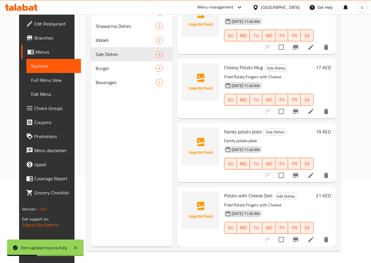
click at [319, 107] on li at bounding box center [311, 111] width 16 height 11
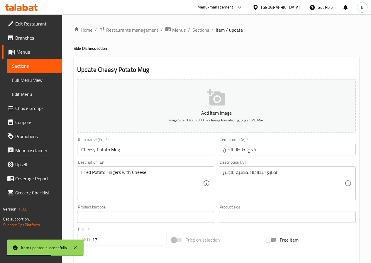
click at [146, 145] on input "Cheesy Potato Mug" at bounding box center [145, 150] width 137 height 12
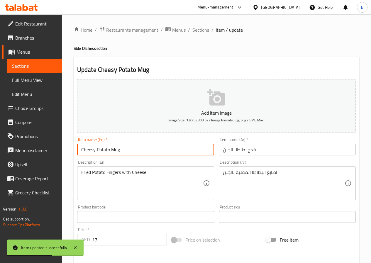
click at [146, 145] on input "Cheesy Potato Mug" at bounding box center [145, 150] width 137 height 12
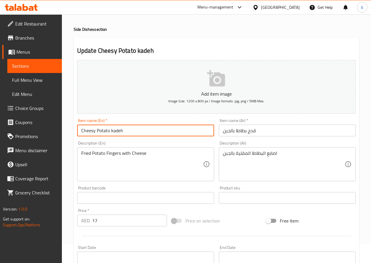
scroll to position [29, 0]
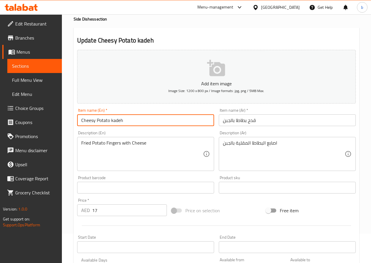
type input "Cheesy Potato kadeh"
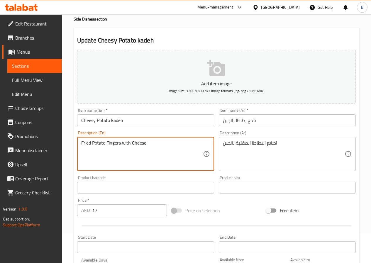
click at [120, 142] on textarea "Fried Potato Fingers with Cheese" at bounding box center [142, 154] width 122 height 28
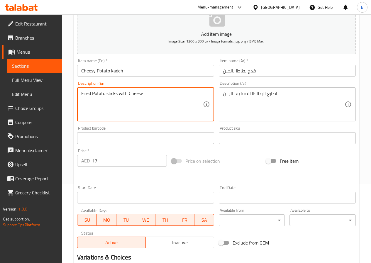
scroll to position [151, 0]
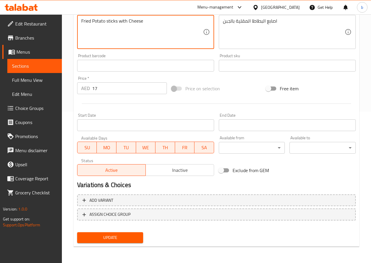
type textarea "Fried Potato sticks with Cheese"
click at [107, 237] on span "Update" at bounding box center [110, 237] width 57 height 7
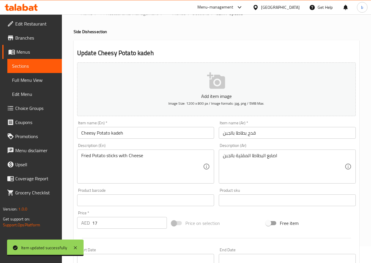
scroll to position [0, 0]
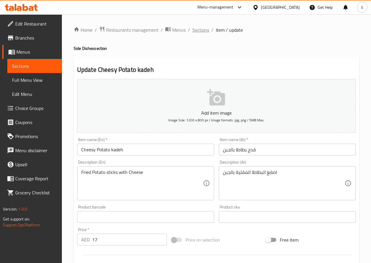
click at [202, 33] on span "Sections" at bounding box center [200, 29] width 17 height 7
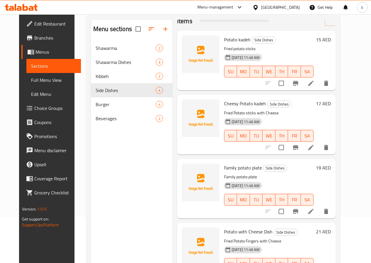
scroll to position [53, 0]
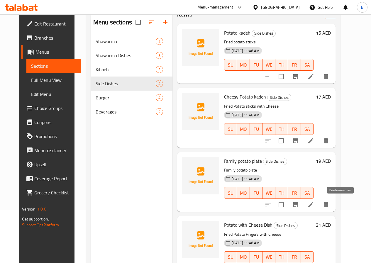
click at [330, 205] on icon "delete" at bounding box center [326, 204] width 7 height 7
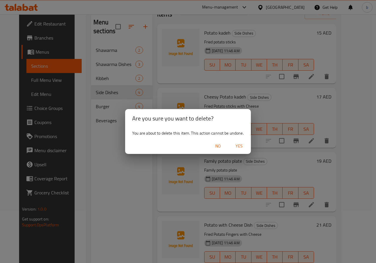
click at [240, 147] on span "Yes" at bounding box center [239, 146] width 14 height 7
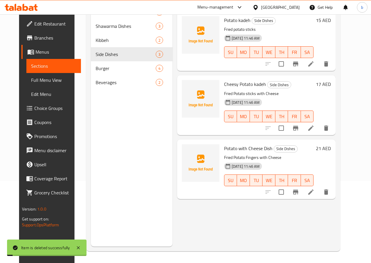
scroll to position [0, 0]
click at [315, 191] on icon at bounding box center [311, 192] width 7 height 7
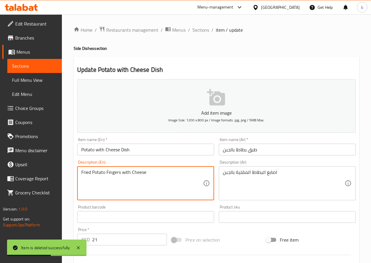
click at [121, 173] on textarea "Fried Potato Fingers with Cheese" at bounding box center [142, 184] width 122 height 28
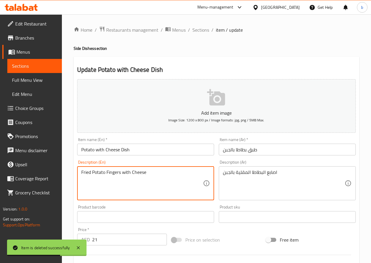
click at [121, 173] on textarea "Fried Potato Fingers with Cheese" at bounding box center [142, 184] width 122 height 28
click at [122, 172] on textarea "Fried Potato Fingers with Cheese" at bounding box center [142, 184] width 122 height 28
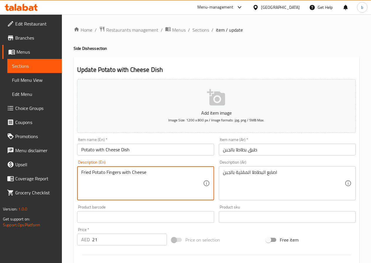
drag, startPoint x: 121, startPoint y: 173, endPoint x: 106, endPoint y: 171, distance: 14.6
click at [106, 171] on textarea "Fried Potato Fingers with Cheese" at bounding box center [142, 184] width 122 height 28
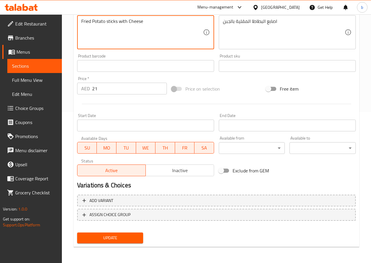
scroll to position [151, 0]
type textarea "Fried Potato sticks with Cheese"
click at [122, 242] on button "Update" at bounding box center [110, 237] width 66 height 11
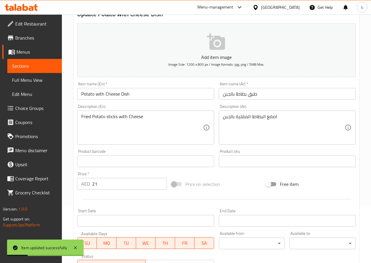
scroll to position [5, 0]
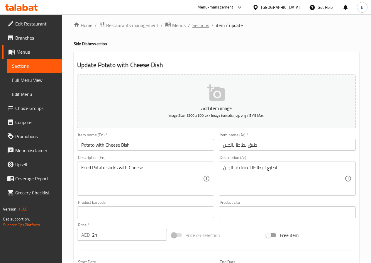
click at [194, 27] on span "Sections" at bounding box center [200, 25] width 17 height 7
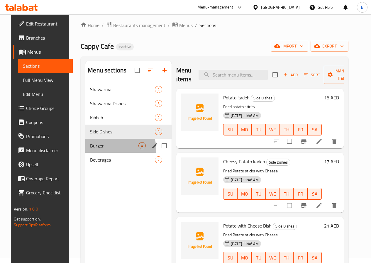
click at [97, 153] on div "Burger 4" at bounding box center [128, 146] width 86 height 14
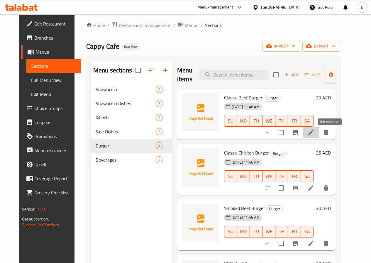
click at [314, 133] on icon at bounding box center [310, 132] width 5 height 5
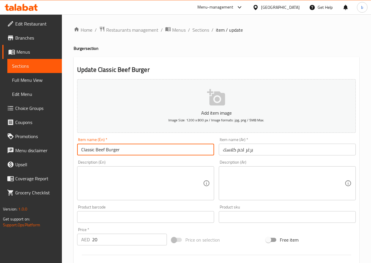
click at [104, 151] on input "Classic Beef Burger" at bounding box center [145, 150] width 137 height 12
drag, startPoint x: 104, startPoint y: 151, endPoint x: 99, endPoint y: 149, distance: 5.7
click at [99, 149] on input "Classic Beef Burger" at bounding box center [145, 150] width 137 height 12
click at [103, 149] on input "Classic Beef Burger" at bounding box center [145, 150] width 137 height 12
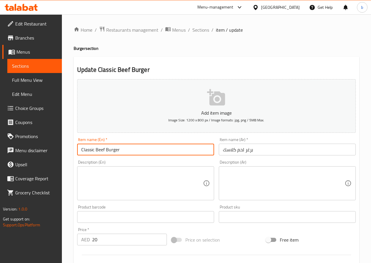
drag, startPoint x: 104, startPoint y: 150, endPoint x: 97, endPoint y: 151, distance: 8.0
click at [97, 151] on input "Classic Beef Burger" at bounding box center [145, 150] width 137 height 12
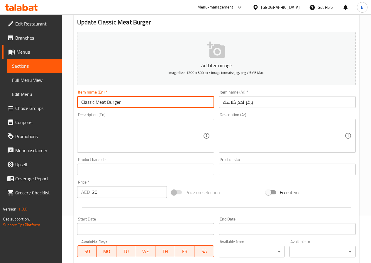
scroll to position [147, 0]
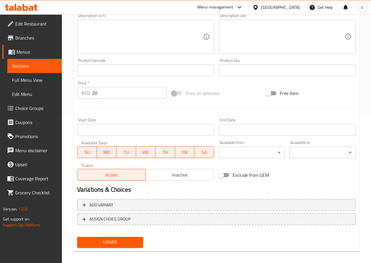
type input "Classic Meat Burger"
click at [125, 244] on span "Update" at bounding box center [110, 242] width 57 height 7
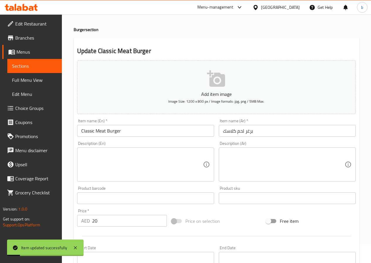
scroll to position [0, 0]
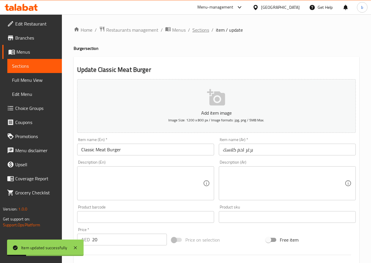
click at [199, 29] on span "Sections" at bounding box center [200, 29] width 17 height 7
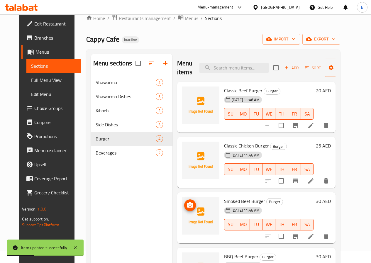
scroll to position [82, 0]
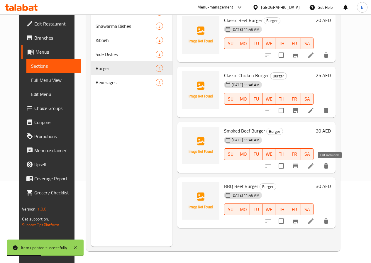
click at [314, 165] on icon at bounding box center [310, 165] width 5 height 5
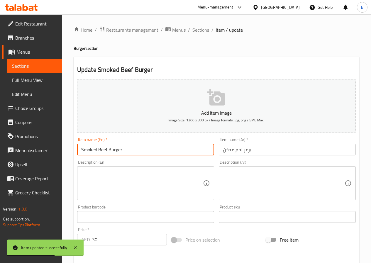
click at [108, 149] on input "Smoked Beef Burger" at bounding box center [145, 150] width 137 height 12
click at [107, 151] on input "Smoked Beef Burger" at bounding box center [145, 150] width 137 height 12
click at [99, 150] on input "Smoked Beef Burger" at bounding box center [145, 150] width 137 height 12
click at [107, 149] on input "Smoked Beef Burger" at bounding box center [145, 150] width 137 height 12
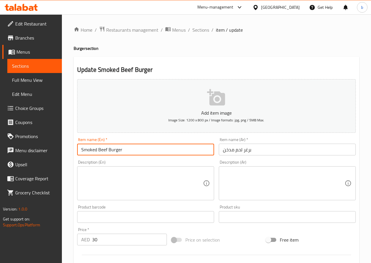
drag, startPoint x: 107, startPoint y: 150, endPoint x: 99, endPoint y: 149, distance: 8.9
click at [99, 149] on input "Smoked Beef Burger" at bounding box center [145, 150] width 137 height 12
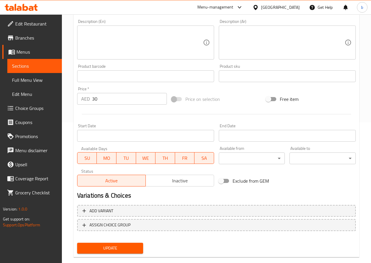
scroll to position [151, 0]
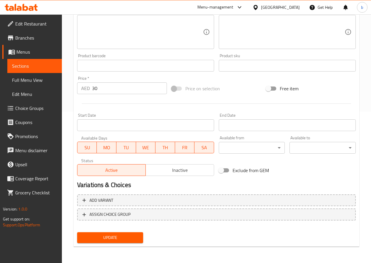
type input "Smoked Meat Burger"
click at [116, 239] on span "Update" at bounding box center [110, 237] width 57 height 7
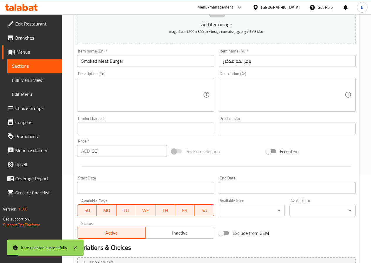
scroll to position [0, 0]
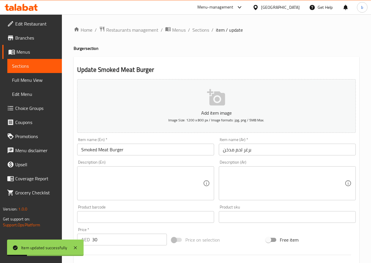
click at [191, 28] on ol "Home / Restaurants management / Menus / Sections / item / update" at bounding box center [217, 30] width 286 height 8
click at [193, 28] on span "Sections" at bounding box center [200, 29] width 17 height 7
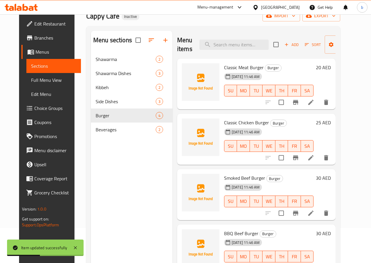
scroll to position [82, 0]
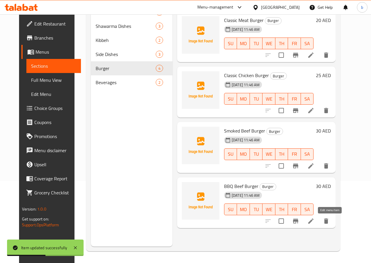
click at [315, 220] on icon at bounding box center [311, 221] width 7 height 7
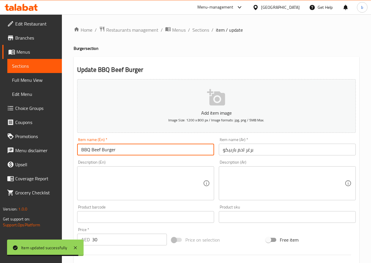
drag, startPoint x: 100, startPoint y: 149, endPoint x: 91, endPoint y: 150, distance: 9.5
click at [91, 150] on input "BBQ Beef Burger" at bounding box center [145, 150] width 137 height 12
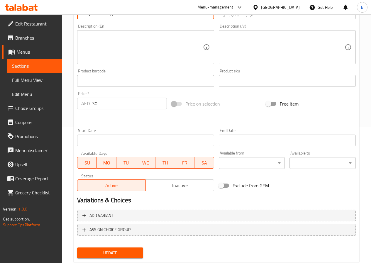
scroll to position [151, 0]
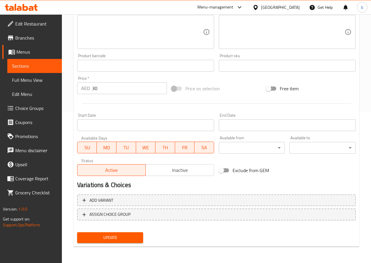
type input "BBQ Meat Burger"
click at [116, 234] on span "Update" at bounding box center [110, 237] width 57 height 7
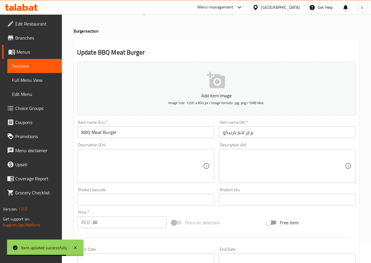
scroll to position [0, 0]
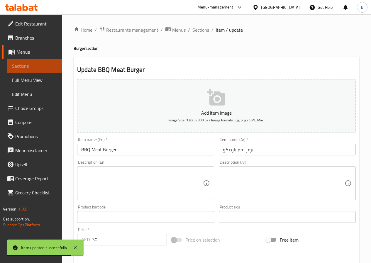
click at [42, 60] on link "Sections" at bounding box center [34, 66] width 55 height 14
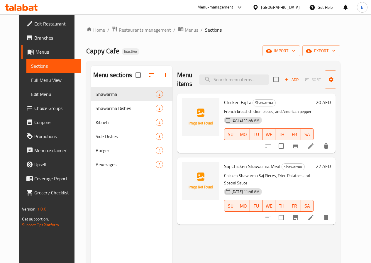
click at [34, 108] on span "Choice Groups" at bounding box center [55, 108] width 42 height 7
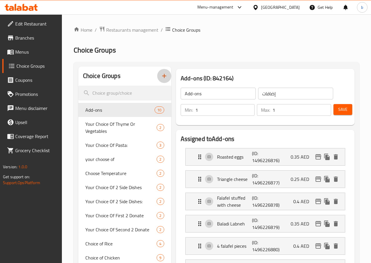
click at [162, 74] on icon "button" at bounding box center [164, 76] width 4 height 4
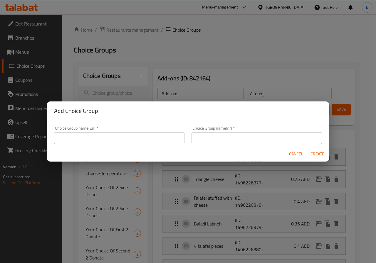
click at [109, 133] on input "text" at bounding box center [119, 138] width 130 height 12
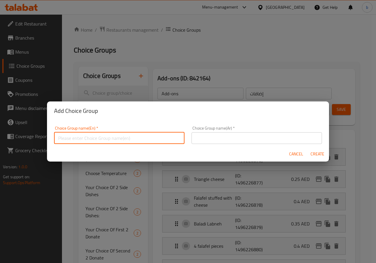
type input "your choice of"
click at [203, 140] on input "text" at bounding box center [256, 138] width 130 height 12
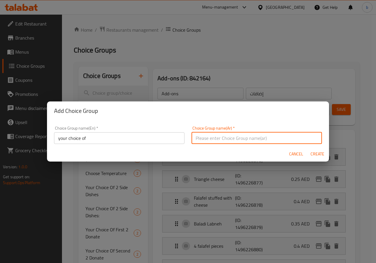
type input "اختيارك من"
click at [312, 153] on span "Create" at bounding box center [317, 154] width 14 height 7
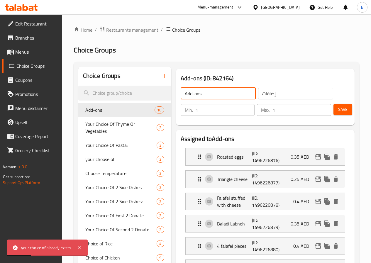
click at [192, 89] on input "Add-ons" at bounding box center [218, 94] width 75 height 12
click at [181, 90] on input "Add-ons" at bounding box center [218, 94] width 75 height 12
click at [181, 94] on input "Add-ons" at bounding box center [218, 94] width 75 height 12
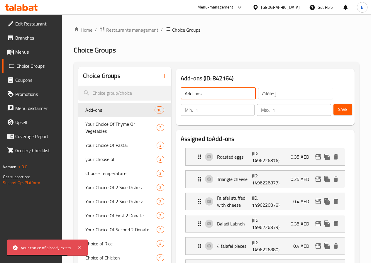
click at [181, 94] on input "Add-ons" at bounding box center [218, 94] width 75 height 12
click at [269, 100] on div "إضافات ​" at bounding box center [295, 94] width 77 height 14
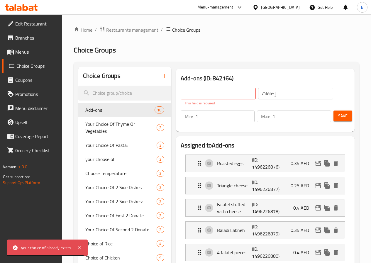
click at [269, 100] on div "إضافات ​" at bounding box center [295, 97] width 77 height 21
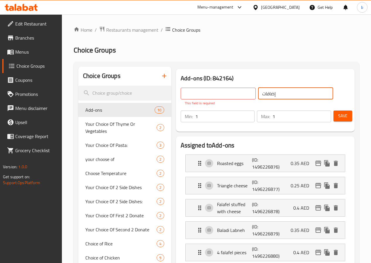
click at [264, 97] on input "إضافات" at bounding box center [295, 94] width 75 height 12
click at [181, 93] on input "text" at bounding box center [218, 94] width 75 height 12
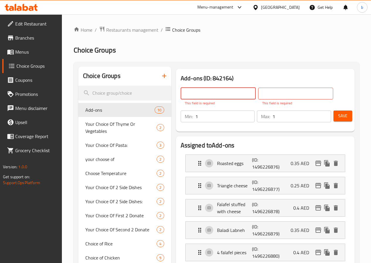
type input "your choice of"
click at [258, 91] on input "text" at bounding box center [295, 94] width 75 height 12
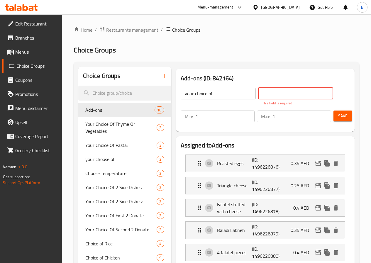
type input "اختيارك من"
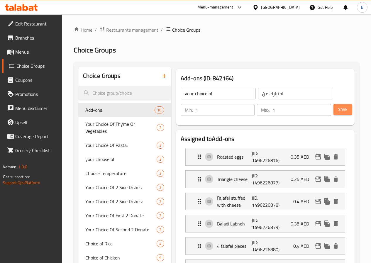
click at [337, 113] on button "Save" at bounding box center [343, 109] width 19 height 11
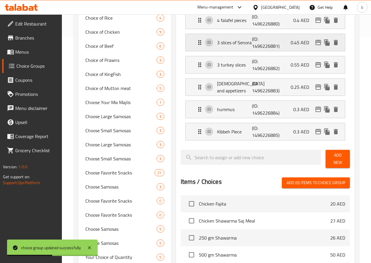
scroll to position [235, 0]
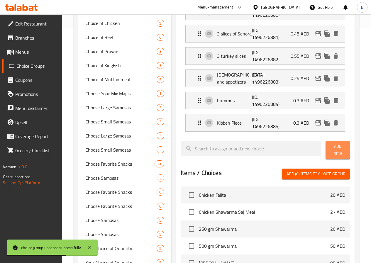
click at [333, 146] on span "Add New" at bounding box center [337, 150] width 15 height 15
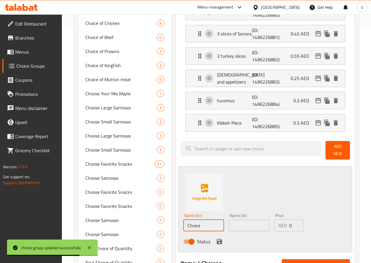
click at [202, 221] on input "Choice" at bounding box center [203, 226] width 41 height 12
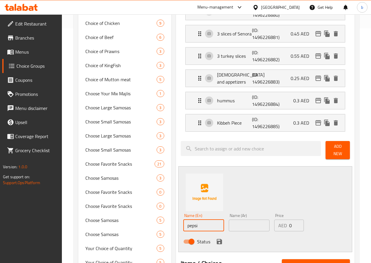
type input "pepsi"
click at [236, 224] on input "text" at bounding box center [249, 226] width 41 height 12
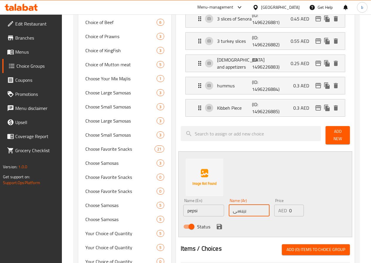
scroll to position [264, 0]
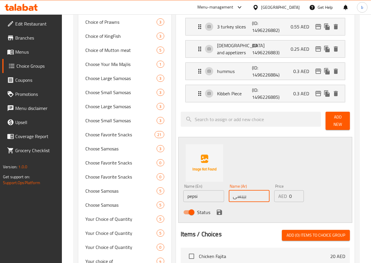
type input "بيبسى"
click at [337, 116] on span "Add New" at bounding box center [337, 121] width 15 height 15
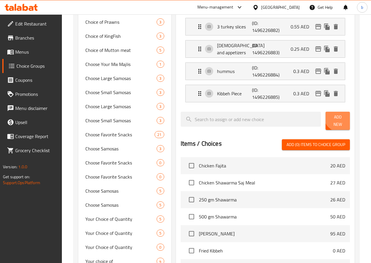
click at [337, 117] on span "Add New" at bounding box center [337, 121] width 15 height 15
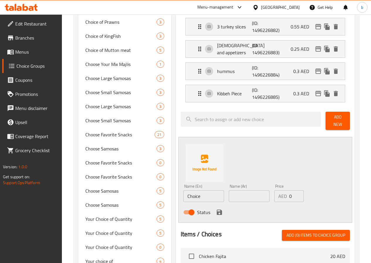
click at [189, 186] on div "Name (En) Choice Name (En)" at bounding box center [203, 193] width 41 height 18
click at [189, 190] on input "Choice" at bounding box center [203, 196] width 41 height 12
type input "ح"
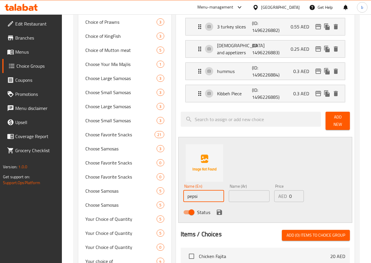
type input "pepsi"
click at [246, 196] on input "text" at bounding box center [249, 196] width 41 height 12
type input "f"
type input "بيبسى"
click at [217, 210] on icon "save" at bounding box center [219, 212] width 5 height 5
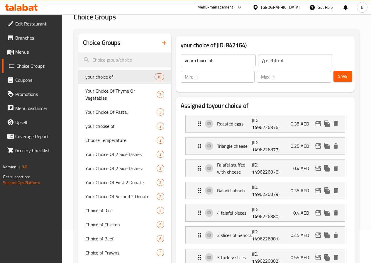
scroll to position [0, 0]
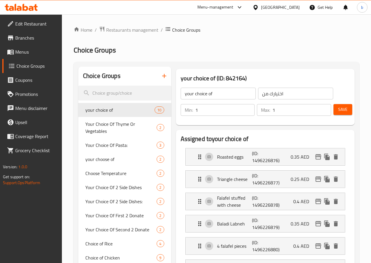
click at [34, 58] on link "Menus" at bounding box center [32, 52] width 60 height 14
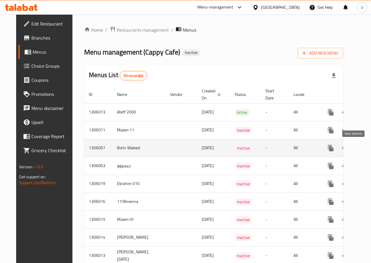
click at [370, 149] on icon "enhanced table" at bounding box center [373, 148] width 7 height 7
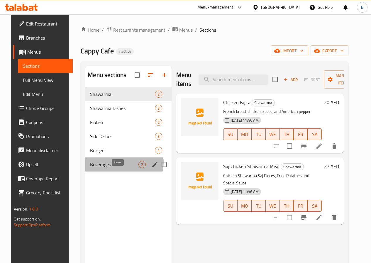
click at [139, 168] on span "2" at bounding box center [142, 165] width 7 height 6
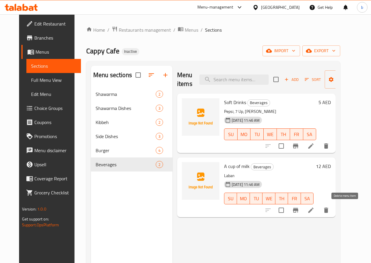
click at [330, 209] on icon "delete" at bounding box center [326, 210] width 7 height 7
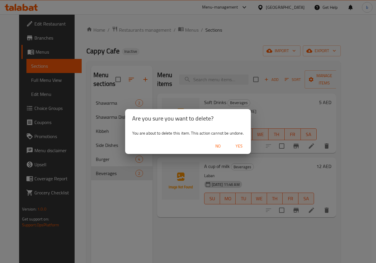
click at [234, 148] on span "Yes" at bounding box center [239, 146] width 14 height 7
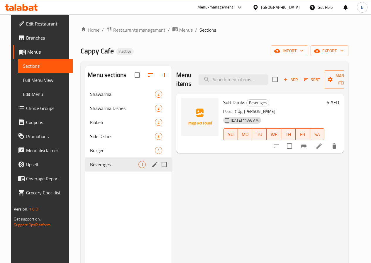
click at [120, 172] on div "Beverages 1" at bounding box center [128, 165] width 86 height 14
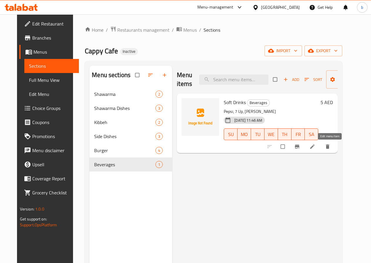
click at [315, 150] on icon at bounding box center [313, 147] width 6 height 6
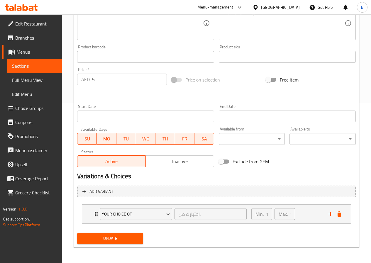
scroll to position [161, 0]
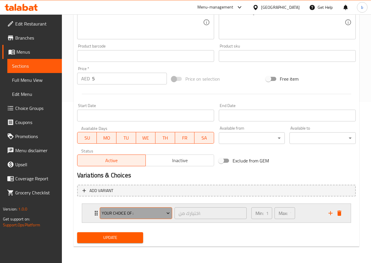
click at [163, 214] on span "your choice of :" at bounding box center [136, 213] width 68 height 7
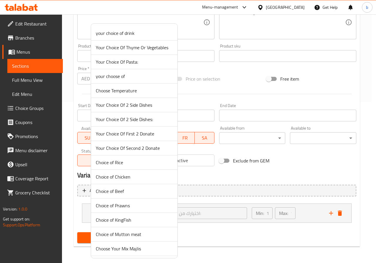
click at [200, 226] on div at bounding box center [188, 131] width 376 height 263
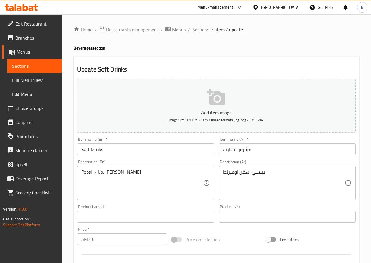
scroll to position [0, 0]
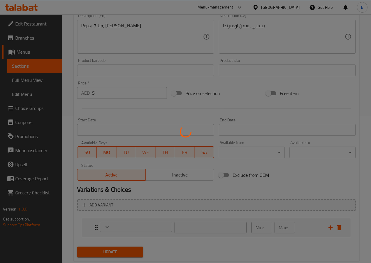
type input "اختيارك من:"
type input "1"
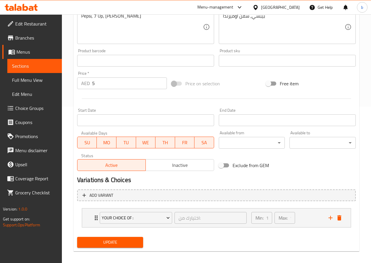
scroll to position [161, 0]
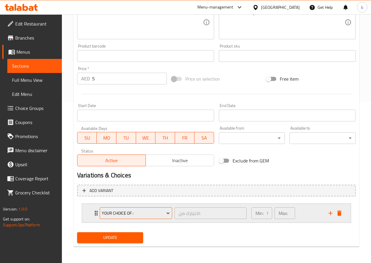
click at [156, 212] on span "your choice of :" at bounding box center [136, 213] width 68 height 7
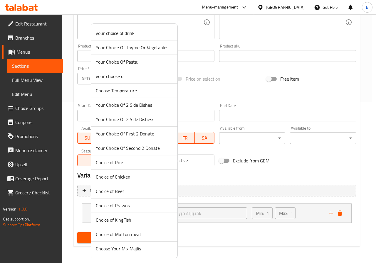
drag, startPoint x: 195, startPoint y: 232, endPoint x: 213, endPoint y: 232, distance: 17.3
click at [197, 232] on div at bounding box center [188, 131] width 376 height 263
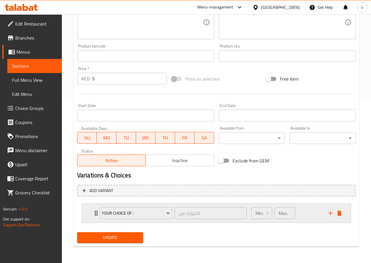
click at [303, 219] on div "Min: 1 ​ Max: 1 ​" at bounding box center [286, 213] width 77 height 19
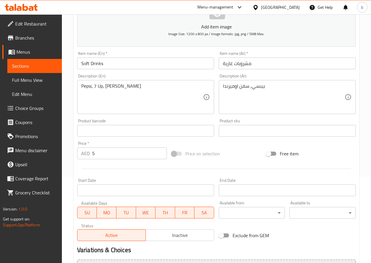
scroll to position [0, 0]
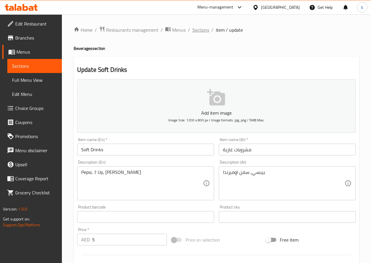
click at [204, 30] on span "Sections" at bounding box center [200, 29] width 17 height 7
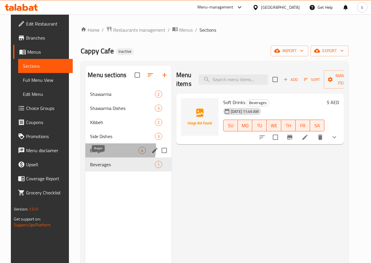
click at [90, 154] on span "Burger" at bounding box center [114, 150] width 48 height 7
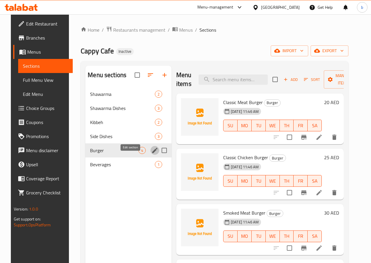
click at [152, 153] on icon "edit" at bounding box center [154, 150] width 5 height 5
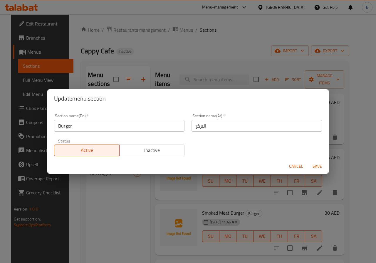
click at [196, 128] on input "البركر" at bounding box center [256, 126] width 130 height 12
click at [195, 128] on input "البركر" at bounding box center [256, 126] width 130 height 12
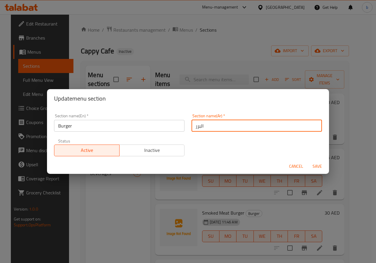
type input "البرجر"
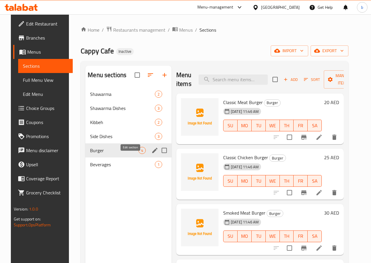
click at [151, 155] on button "edit" at bounding box center [155, 150] width 9 height 9
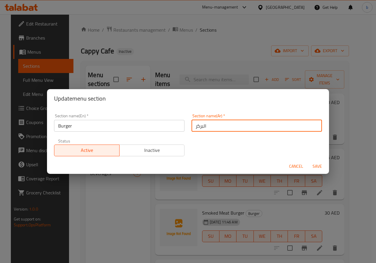
click at [196, 126] on input "البركر" at bounding box center [256, 126] width 130 height 12
type input "البرجر"
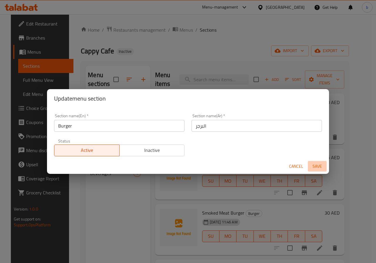
click at [317, 164] on span "Save" at bounding box center [317, 166] width 14 height 7
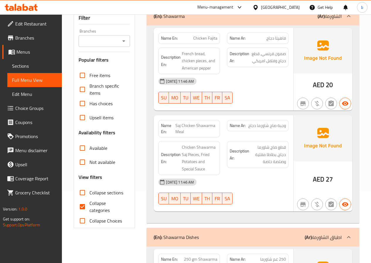
scroll to position [59, 0]
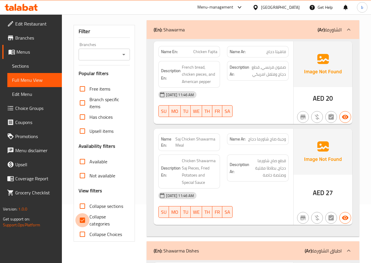
drag, startPoint x: 81, startPoint y: 221, endPoint x: 100, endPoint y: 216, distance: 20.4
click at [81, 221] on input "Collapse categories" at bounding box center [82, 220] width 14 height 14
checkbox input "false"
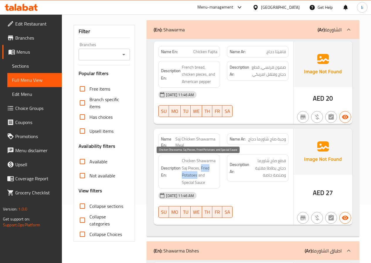
drag, startPoint x: 197, startPoint y: 175, endPoint x: 201, endPoint y: 170, distance: 6.1
click at [201, 170] on span "Chicken Shawarma Saj Pieces, Fried Potatoes and Special Sauce" at bounding box center [200, 171] width 36 height 29
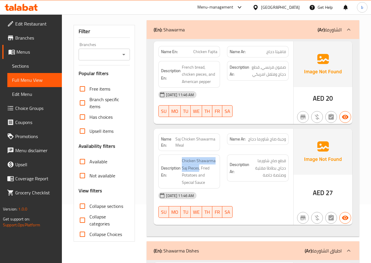
drag, startPoint x: 199, startPoint y: 170, endPoint x: 183, endPoint y: 157, distance: 21.0
click at [183, 157] on div "Description En: Chicken Shawarma Saj Pieces, Fried Potatoes and Special Sauce" at bounding box center [189, 172] width 62 height 34
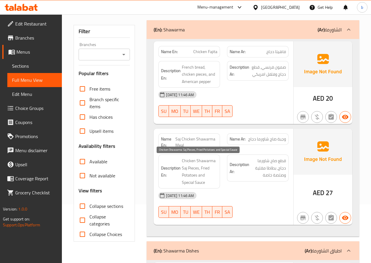
click at [215, 180] on span "Chicken Shawarma Saj Pieces, Fried Potatoes and Special Sauce" at bounding box center [200, 171] width 36 height 29
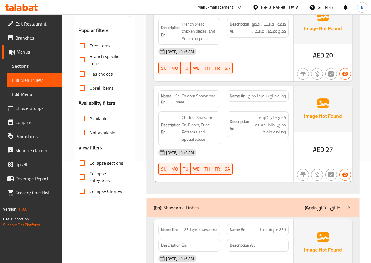
scroll to position [0, 0]
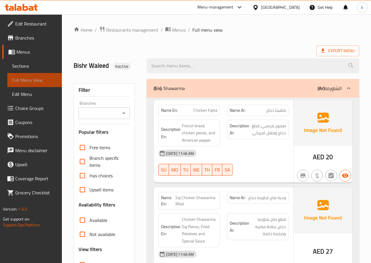
click at [27, 81] on span "Full Menu View" at bounding box center [34, 80] width 45 height 7
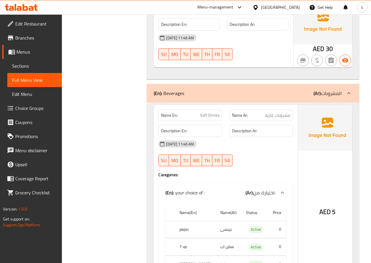
scroll to position [1401, 0]
